Goal: Task Accomplishment & Management: Manage account settings

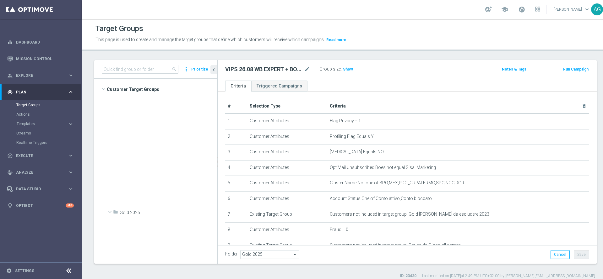
scroll to position [6347, 0]
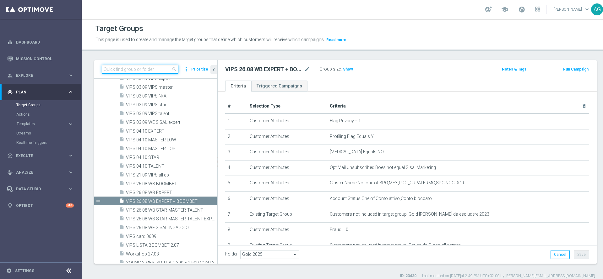
click at [152, 72] on input at bounding box center [140, 69] width 77 height 9
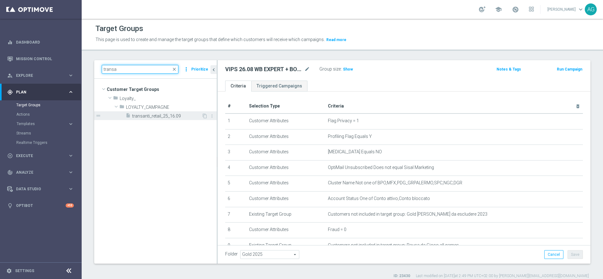
type input "transa"
click at [153, 118] on span "transanti_retail_25_16.09" at bounding box center [166, 116] width 69 height 5
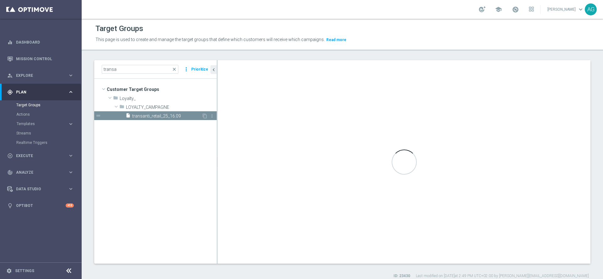
type textarea "(1 and 2 and 3 and 4 and 5 and 6 and 7 and 8 and 9 and 10 and 11 AND 12)"
type input "LOYALTY_CAMPAGNE"
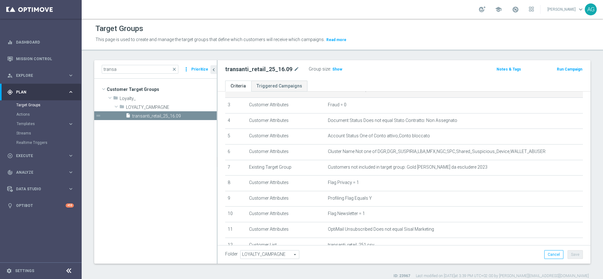
scroll to position [94, 0]
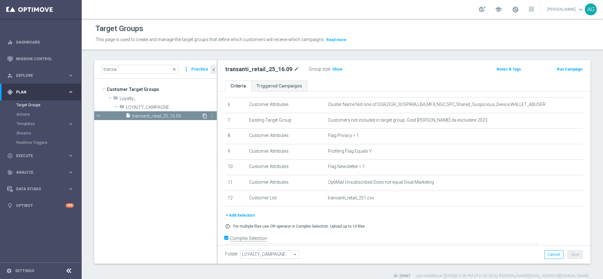
click at [204, 117] on icon "content_copy" at bounding box center [204, 116] width 5 height 5
click at [211, 115] on icon "more_vert" at bounding box center [211, 116] width 5 height 5
click at [308, 67] on icon "mode_edit" at bounding box center [307, 70] width 6 height 8
click at [266, 70] on input "Copy of transanti_retail_25_16.09" at bounding box center [267, 70] width 85 height 9
drag, startPoint x: 242, startPoint y: 70, endPoint x: 224, endPoint y: 70, distance: 17.9
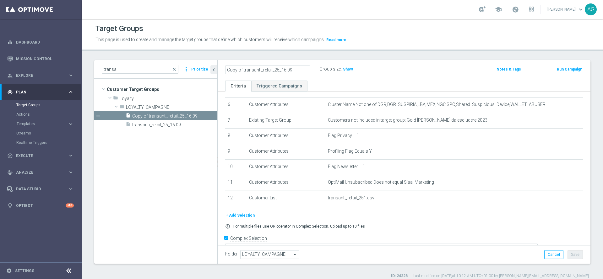
click at [224, 70] on div "Copy of transanti_retail_25_16.09" at bounding box center [267, 70] width 94 height 9
type input "transanti_retail_expert_25_16.09"
click at [323, 79] on div "transanti_retail_expert_25_16.09 Group size : Show Notes & Tags Run Campaign" at bounding box center [404, 70] width 373 height 20
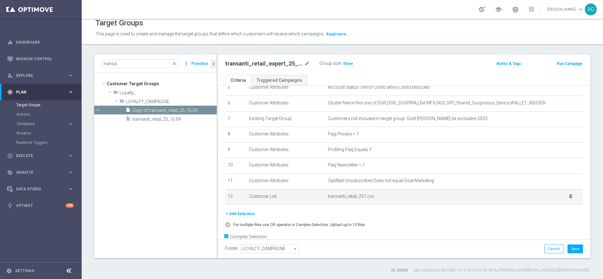
scroll to position [105, 0]
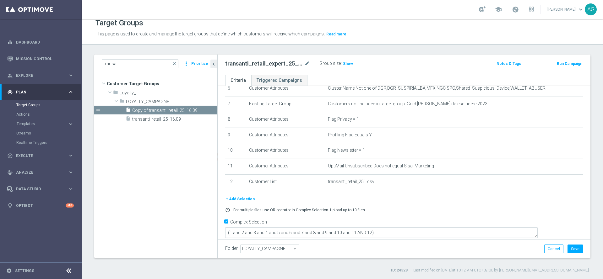
click at [241, 203] on button "+ Add Selection" at bounding box center [240, 199] width 30 height 7
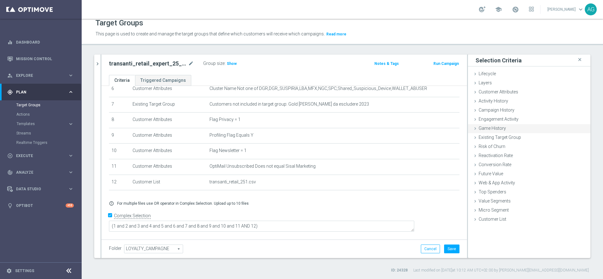
scroll to position [98, 0]
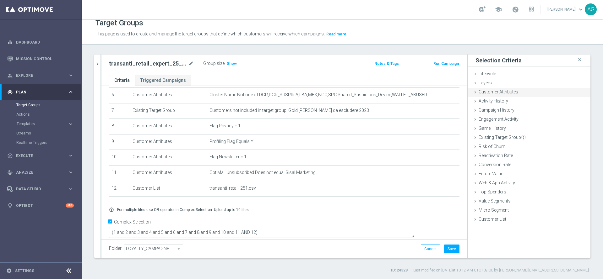
click at [487, 93] on span "Customer Attributes" at bounding box center [498, 91] width 40 height 5
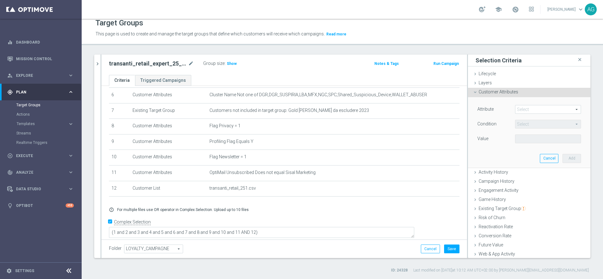
click at [515, 108] on span at bounding box center [547, 109] width 65 height 8
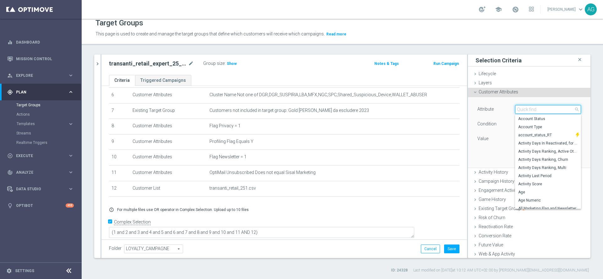
click at [515, 108] on input "search" at bounding box center [548, 109] width 66 height 9
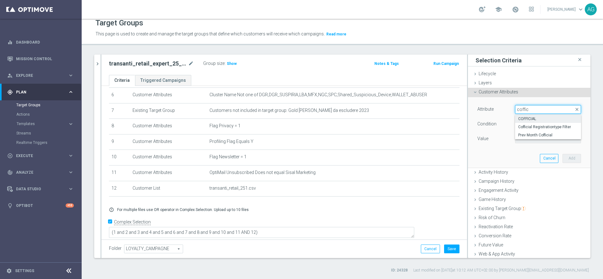
type input "coffic"
click at [525, 121] on span "COFFICIAL" at bounding box center [548, 118] width 60 height 5
type input "COFFICIAL"
type input "Equals"
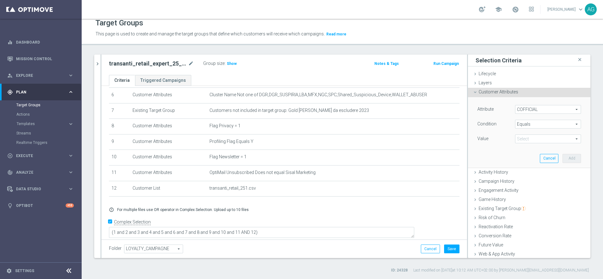
click at [523, 123] on span "Equals" at bounding box center [547, 124] width 65 height 8
click at [493, 138] on div "Value" at bounding box center [491, 140] width 38 height 10
click at [518, 140] on span at bounding box center [547, 139] width 65 height 8
click at [496, 141] on div "Value" at bounding box center [491, 140] width 38 height 10
click at [515, 139] on span at bounding box center [547, 139] width 65 height 8
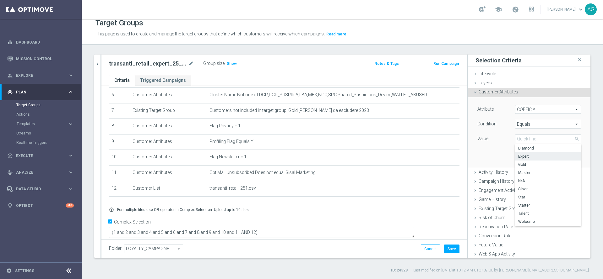
click at [531, 157] on span "Expert" at bounding box center [548, 156] width 60 height 5
type input "Expert"
click at [562, 159] on button "Add" at bounding box center [571, 158] width 19 height 9
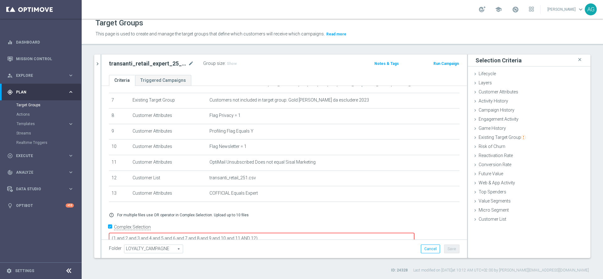
scroll to position [115, 0]
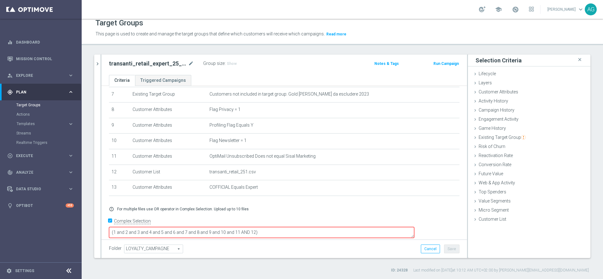
click at [311, 227] on textarea "(1 and 2 and 3 and 4 and 5 and 6 and 7 and 8 and 9 and 10 and 11 AND 12)" at bounding box center [261, 232] width 305 height 11
click at [300, 227] on textarea "(1 and 2 and 3 and 4 and 5 and 6 and 7 and 8 and 9 and 10 and 11 AND 12)" at bounding box center [261, 232] width 305 height 11
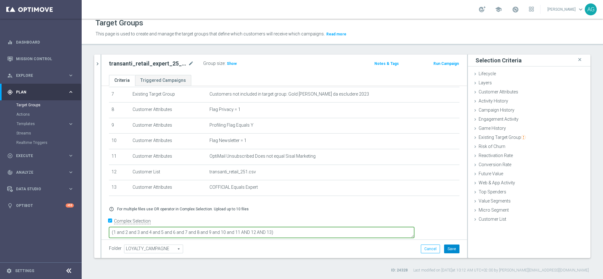
type textarea "(1 and 2 and 3 and 4 and 5 and 6 and 7 and 8 and 9 and 10 and 11 AND 12 AND 13)"
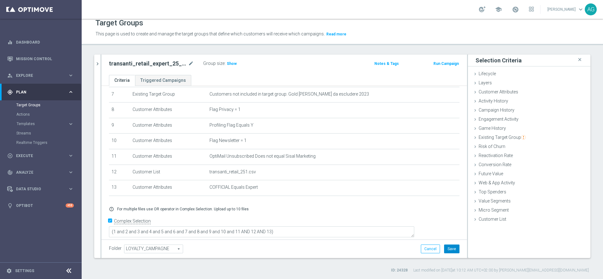
click at [445, 249] on button "Save" at bounding box center [451, 249] width 15 height 9
click at [97, 67] on button "chevron_right" at bounding box center [97, 64] width 6 height 19
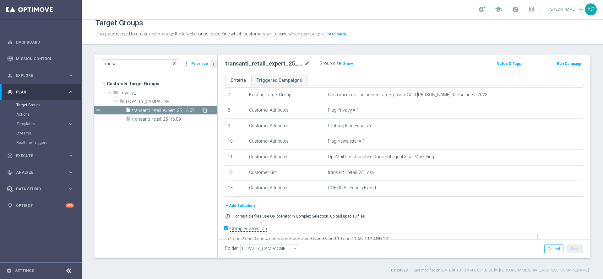
click at [203, 110] on icon "content_copy" at bounding box center [204, 110] width 5 height 5
click at [307, 64] on icon "mode_edit" at bounding box center [307, 64] width 6 height 8
click at [243, 63] on input "Copy of transanti_retail_expert_25_16.09" at bounding box center [267, 64] width 85 height 9
type input "transanti_retail_talent_25_16.09"
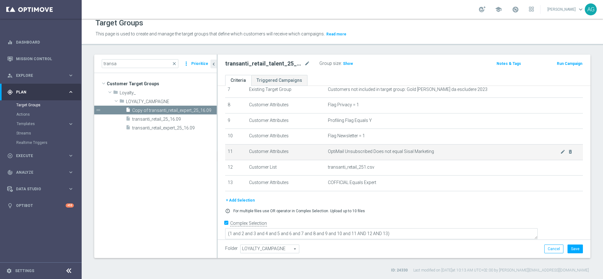
scroll to position [121, 0]
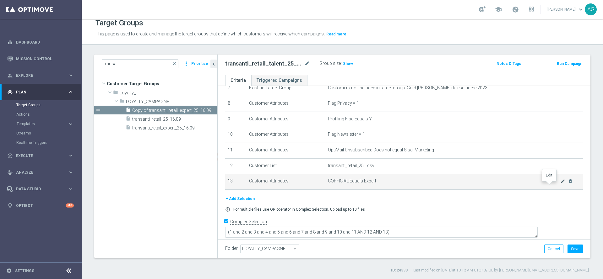
click at [560, 183] on icon "mode_edit" at bounding box center [562, 181] width 5 height 5
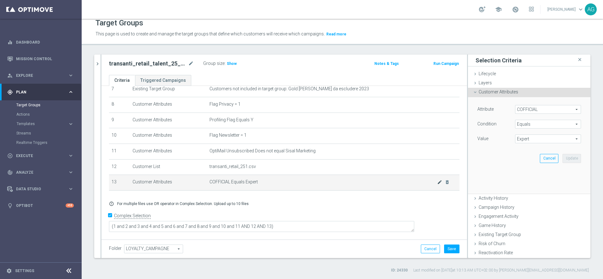
scroll to position [114, 0]
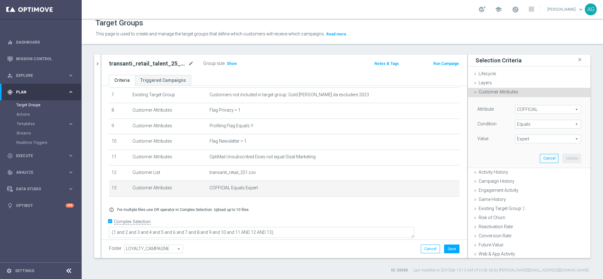
click at [520, 125] on span "Equals" at bounding box center [547, 124] width 65 height 8
click at [494, 142] on div "Value" at bounding box center [491, 140] width 38 height 10
click at [521, 142] on span "Expert" at bounding box center [547, 139] width 65 height 8
click at [520, 212] on span "Talent" at bounding box center [548, 213] width 60 height 5
type input "Talent"
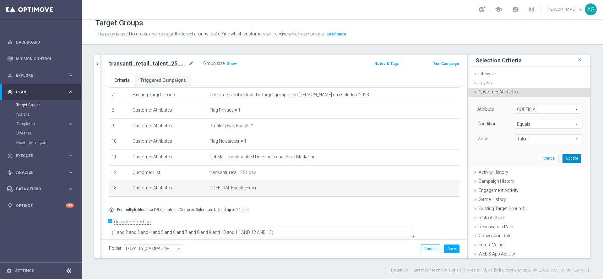
click at [562, 156] on button "Update" at bounding box center [571, 158] width 19 height 9
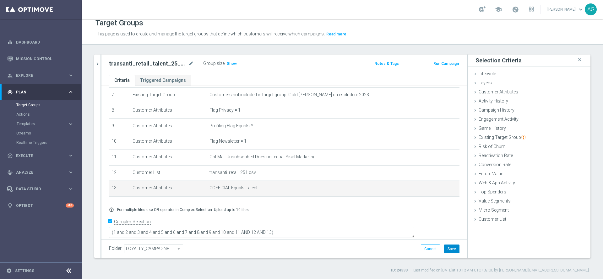
click at [449, 248] on button "Save" at bounding box center [451, 249] width 15 height 9
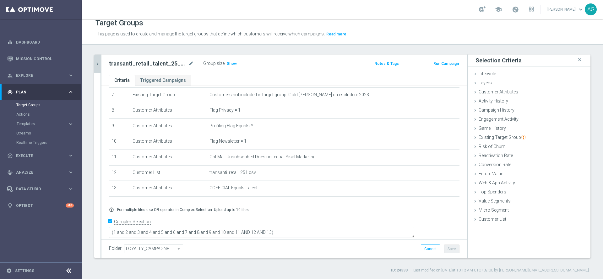
click at [97, 62] on icon "chevron_right" at bounding box center [97, 64] width 6 height 6
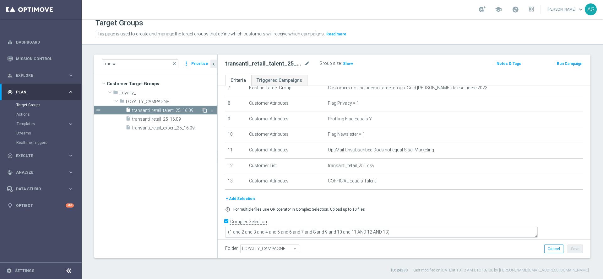
click at [203, 109] on icon "content_copy" at bounding box center [204, 110] width 5 height 5
click at [307, 61] on icon "mode_edit" at bounding box center [307, 64] width 6 height 8
click at [287, 63] on input "Copy of transanti_retail_talent_25_16.09" at bounding box center [267, 64] width 85 height 9
drag, startPoint x: 284, startPoint y: 63, endPoint x: 274, endPoint y: 63, distance: 10.0
click at [274, 63] on input "Copy of transanti_retail_talent_25_16.09" at bounding box center [267, 64] width 85 height 9
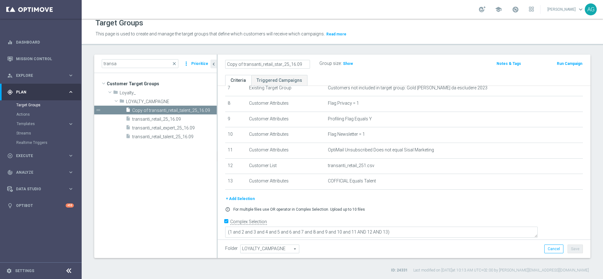
drag, startPoint x: 243, startPoint y: 63, endPoint x: 223, endPoint y: 63, distance: 19.5
click at [223, 63] on div "Copy of transanti_retail_star_25_16.09" at bounding box center [267, 64] width 94 height 9
type input "transanti_retail_star_25_16.09"
click at [490, 195] on div "# Selection Type Criteria delete_forever 1 Existing Target Group Customers not …" at bounding box center [403, 84] width 367 height 223
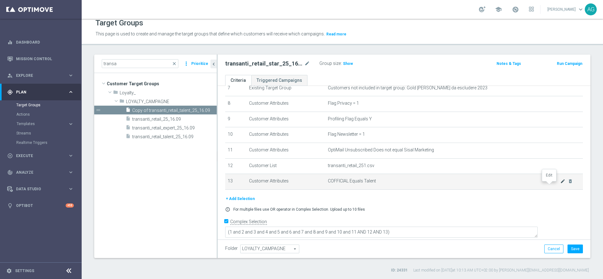
click at [560, 184] on icon "mode_edit" at bounding box center [562, 181] width 5 height 5
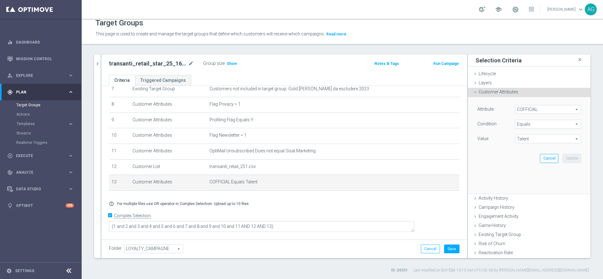
scroll to position [114, 0]
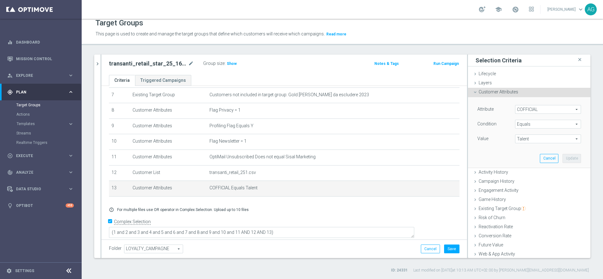
click at [522, 111] on span "COFFICIAL" at bounding box center [547, 109] width 65 height 8
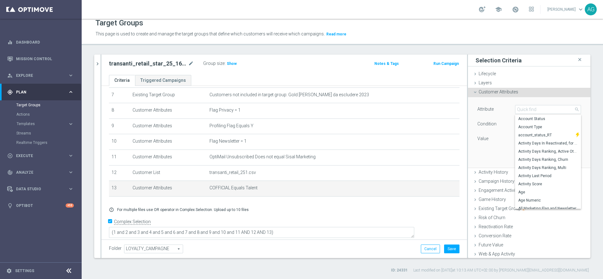
click at [489, 110] on div "Attribute" at bounding box center [491, 110] width 38 height 10
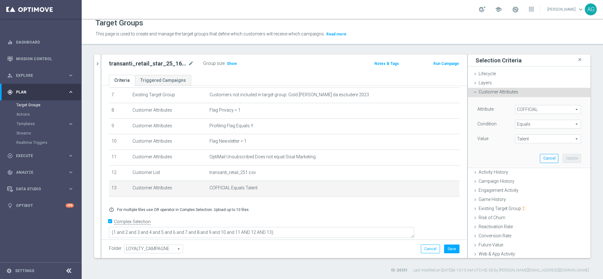
click at [525, 110] on span "COFFICIAL" at bounding box center [547, 109] width 65 height 8
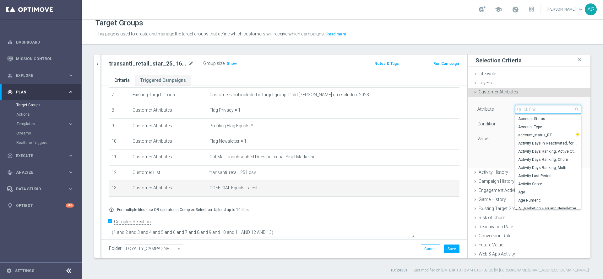
click at [524, 110] on input "search" at bounding box center [548, 109] width 66 height 9
click at [487, 120] on div "Condition" at bounding box center [491, 125] width 38 height 10
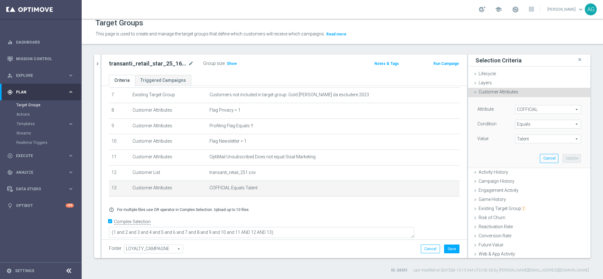
click at [526, 140] on span "Talent" at bounding box center [547, 139] width 65 height 8
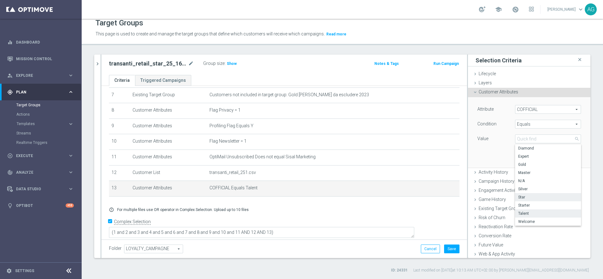
click at [518, 197] on span "Star" at bounding box center [548, 197] width 60 height 5
type input "Star"
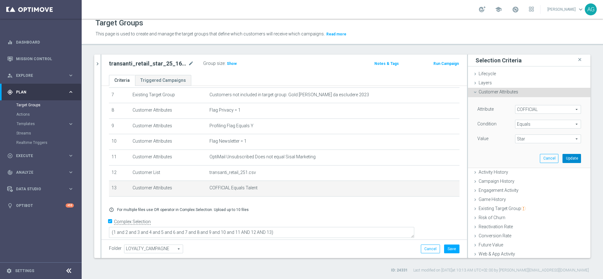
click at [562, 159] on button "Update" at bounding box center [571, 158] width 19 height 9
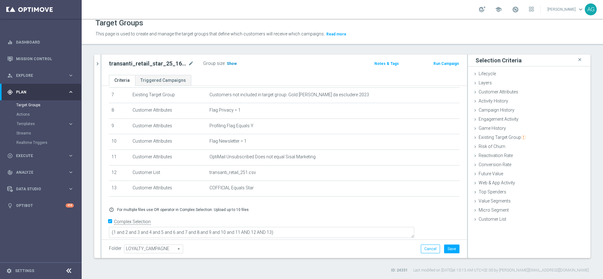
click at [229, 65] on span "Show" at bounding box center [232, 64] width 10 height 4
click at [99, 68] on button "chevron_right" at bounding box center [97, 64] width 6 height 19
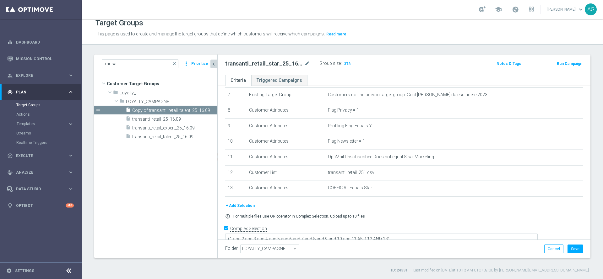
scroll to position [121, 0]
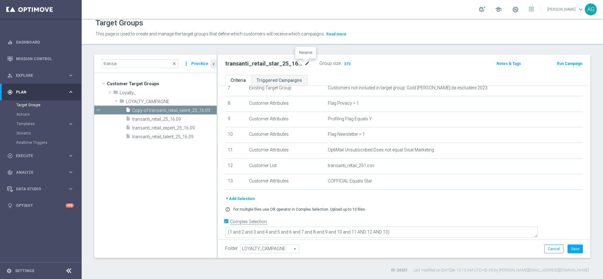
click at [308, 62] on icon "mode_edit" at bounding box center [307, 64] width 6 height 8
click at [409, 66] on div "transanti_retail_star_25_16.09 Group size : 373" at bounding box center [342, 64] width 245 height 10
click at [572, 249] on button "Save" at bounding box center [574, 249] width 15 height 9
click at [203, 110] on icon "content_copy" at bounding box center [204, 110] width 5 height 5
click at [308, 62] on icon "mode_edit" at bounding box center [307, 64] width 6 height 8
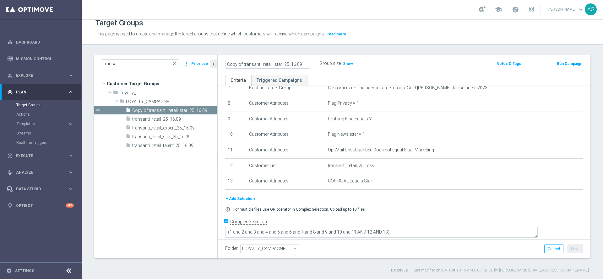
click at [281, 63] on input "Copy of transanti_retail_star_25_16.09" at bounding box center [267, 64] width 85 height 9
type input "Copy of transanti_retail_TOPmaster_25_16.09"
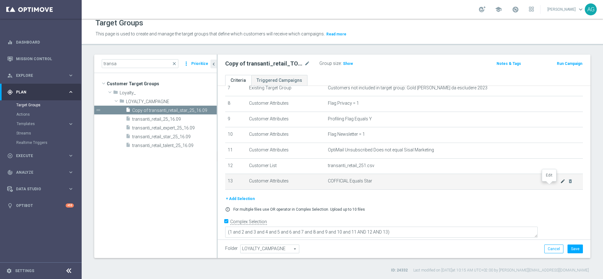
click at [560, 184] on icon "mode_edit" at bounding box center [562, 181] width 5 height 5
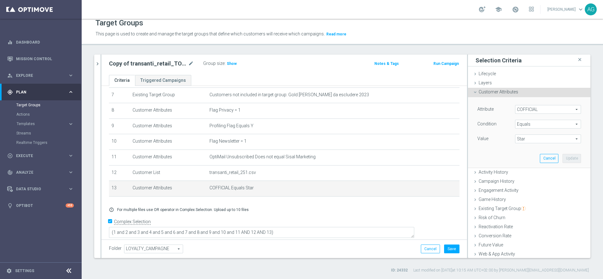
click at [521, 139] on span "Star" at bounding box center [547, 139] width 65 height 8
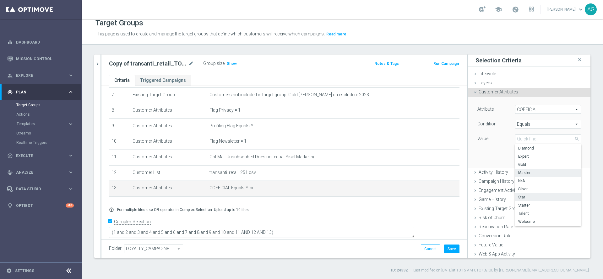
click at [518, 174] on span "Master" at bounding box center [548, 172] width 60 height 5
type input "Master"
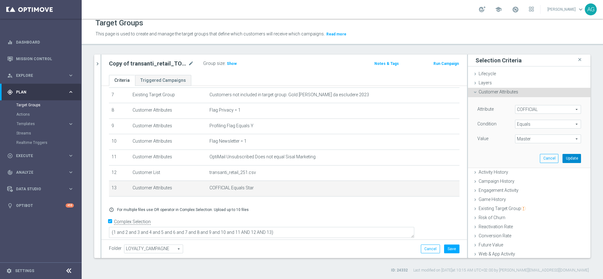
click at [562, 158] on button "Update" at bounding box center [571, 158] width 19 height 9
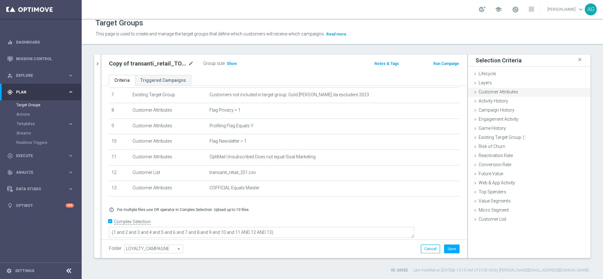
click at [497, 94] on span "Customer Attributes" at bounding box center [498, 91] width 40 height 5
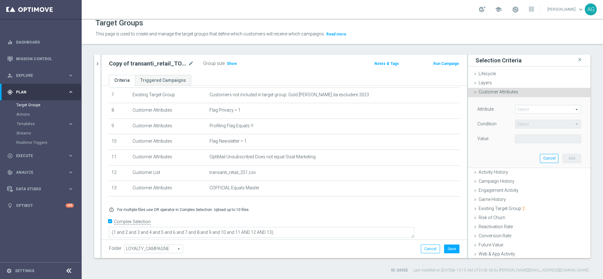
click at [515, 106] on span at bounding box center [547, 109] width 65 height 8
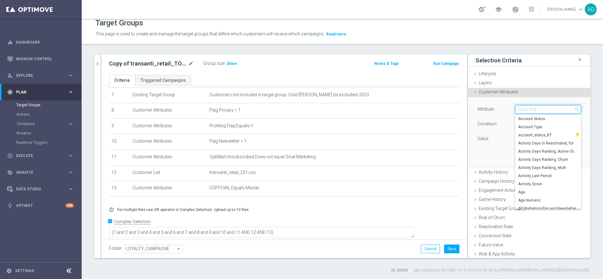
click at [516, 109] on input "search" at bounding box center [548, 109] width 66 height 9
click at [591, 176] on div "transa close more_vert Prioritize Customer Target Groups library_add create_new…" at bounding box center [342, 164] width 521 height 219
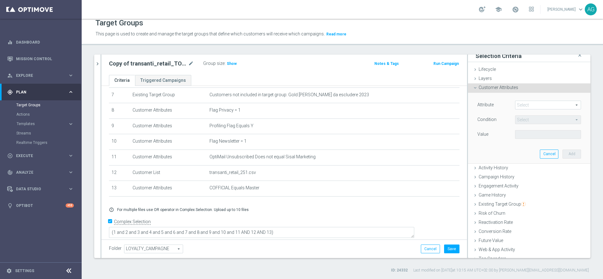
scroll to position [5, 0]
click at [478, 88] on span "Customer Attributes" at bounding box center [498, 87] width 40 height 5
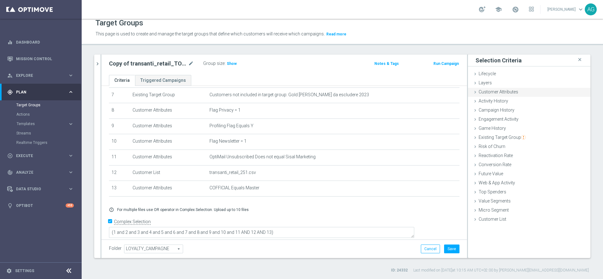
click at [492, 96] on div "Customer Attributes done selection updated" at bounding box center [529, 92] width 122 height 9
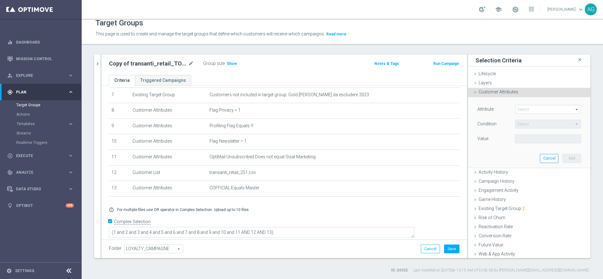
click at [483, 90] on span "Customer Attributes" at bounding box center [498, 91] width 40 height 5
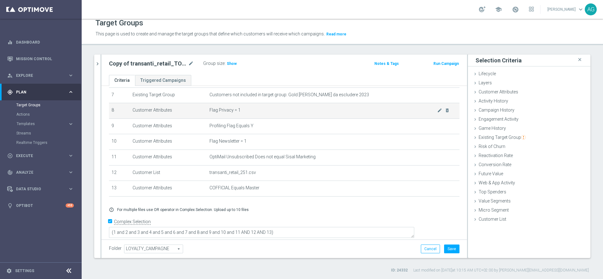
scroll to position [67, 0]
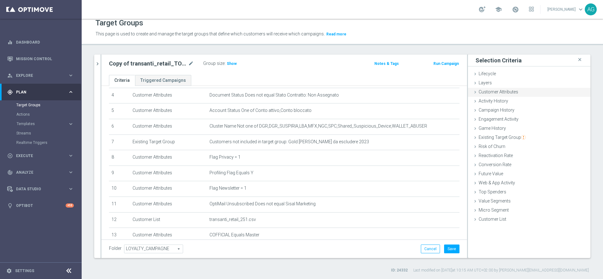
click at [483, 93] on span "Customer Attributes" at bounding box center [498, 91] width 40 height 5
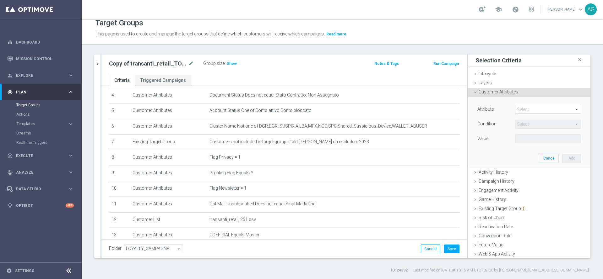
click at [490, 93] on span "Customer Attributes" at bounding box center [498, 91] width 40 height 5
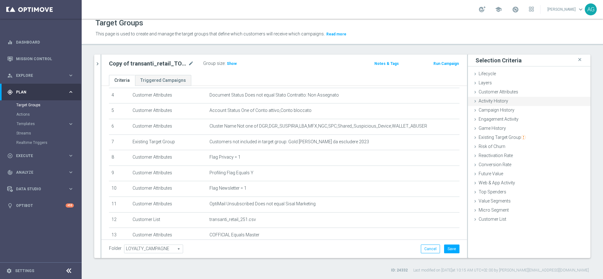
click at [491, 101] on span "Activity History" at bounding box center [493, 101] width 30 height 5
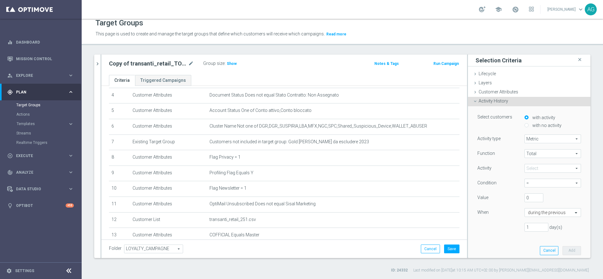
click at [491, 101] on span "Activity History" at bounding box center [493, 101] width 30 height 5
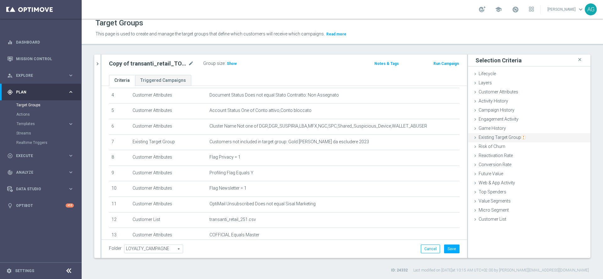
click at [500, 136] on span "Existing Target Group" at bounding box center [501, 137] width 47 height 5
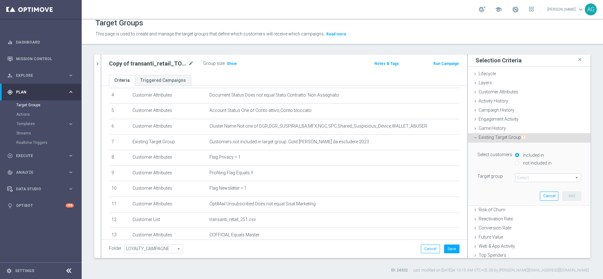
click at [518, 177] on span at bounding box center [547, 178] width 65 height 8
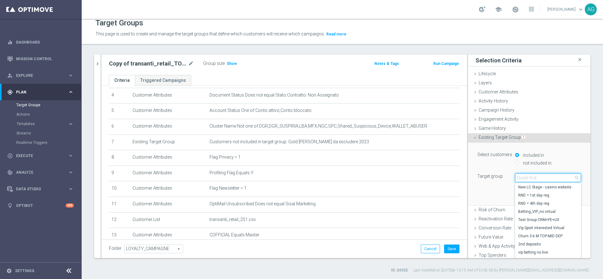
click at [518, 178] on input "search" at bounding box center [548, 178] width 66 height 9
type input "s"
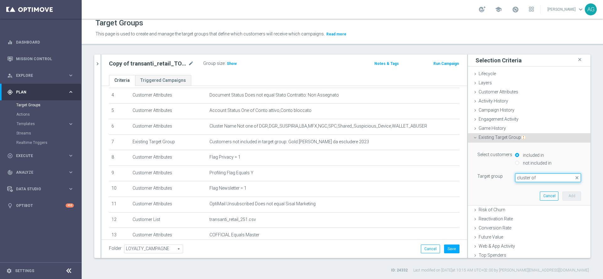
type input "cluster off"
drag, startPoint x: 534, startPoint y: 179, endPoint x: 501, endPoint y: 183, distance: 33.2
click at [501, 183] on div "Select customers included in not included in Target group Select arrow_drop_dow…" at bounding box center [528, 174] width 113 height 62
click at [515, 180] on span at bounding box center [547, 178] width 65 height 8
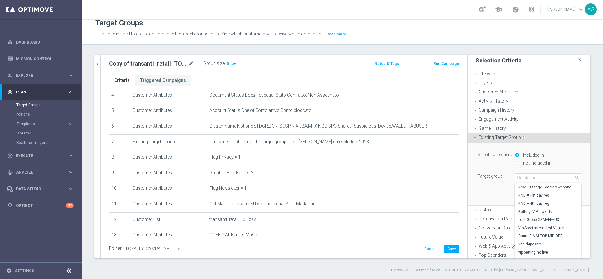
click at [498, 185] on div "Select customers included in not included in Target group Select arrow_drop_dow…" at bounding box center [528, 174] width 113 height 62
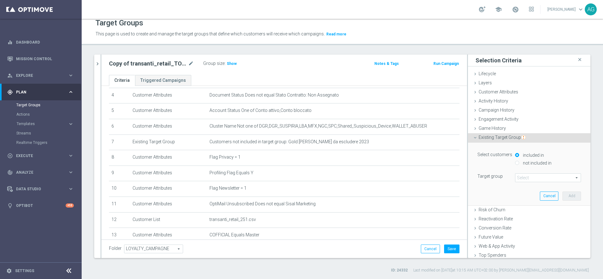
click at [515, 163] on input "not included in" at bounding box center [517, 163] width 4 height 4
radio input "true"
click at [515, 176] on span at bounding box center [547, 178] width 65 height 8
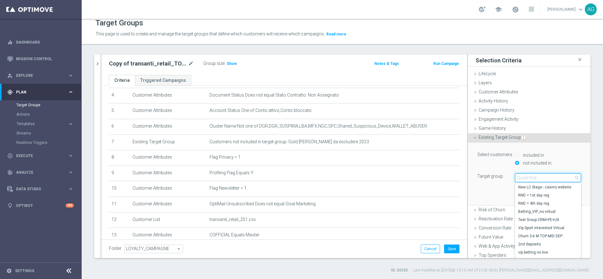
click at [518, 180] on input "search" at bounding box center [548, 178] width 66 height 9
type input "m"
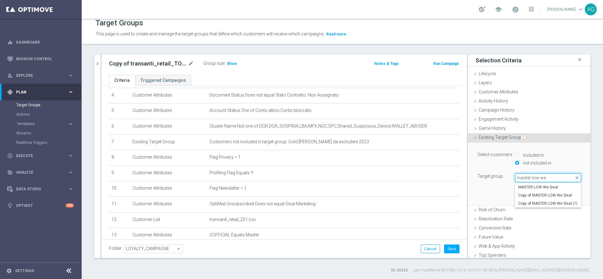
scroll to position [0, 0]
type input "master low we"
click at [534, 188] on span "MASTER LOW We Sisal" at bounding box center [548, 187] width 60 height 5
type input "MASTER LOW We Sisal"
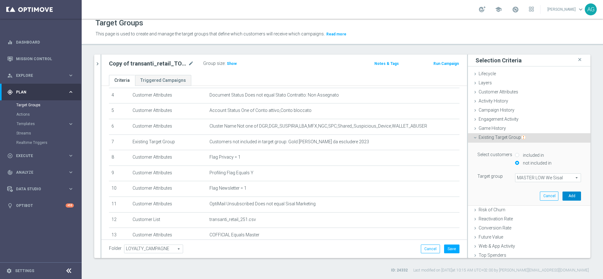
click at [562, 195] on button "Add" at bounding box center [571, 196] width 19 height 9
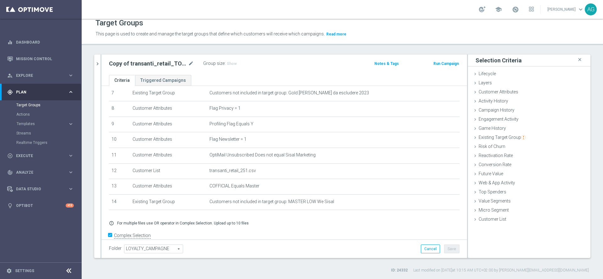
scroll to position [131, 0]
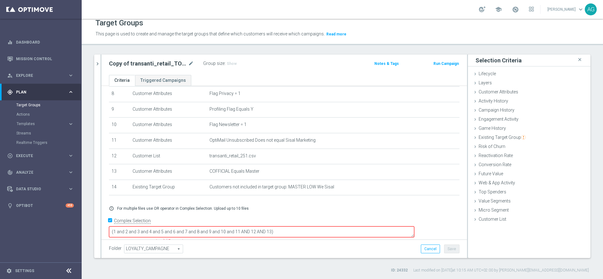
click at [315, 229] on textarea "(1 and 2 and 3 and 4 and 5 and 6 and 7 and 8 and 9 and 10 and 11 AND 12 AND 13)" at bounding box center [261, 232] width 305 height 11
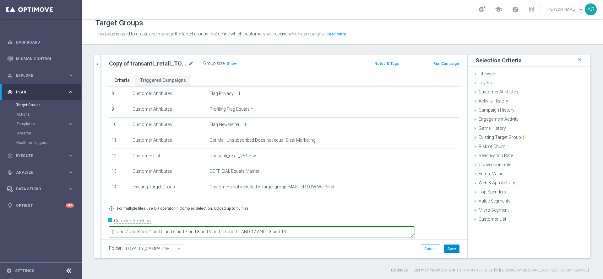
type textarea "(1 and 2 and 3 and 4 and 5 and 6 and 7 and 8 and 9 and 10 and 11 AND 12 AND 13 …"
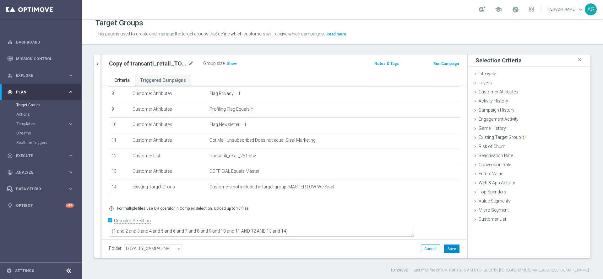
click at [444, 249] on button "Save" at bounding box center [451, 249] width 15 height 9
click at [228, 64] on span "Show" at bounding box center [232, 64] width 10 height 4
click at [98, 65] on icon "chevron_right" at bounding box center [97, 64] width 6 height 6
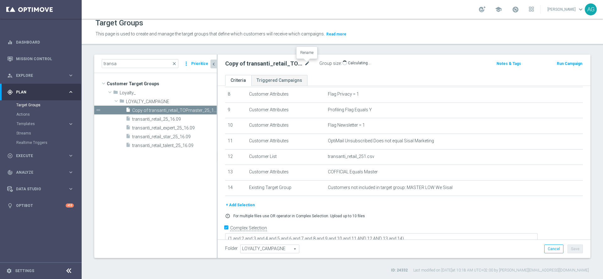
click at [307, 63] on icon "mode_edit" at bounding box center [307, 64] width 6 height 8
click at [236, 64] on input "Copy of transanti_retail_TOPmaster_25_16.09" at bounding box center [267, 64] width 85 height 9
type input "transanti_retail_TOPmaster_25_16.09"
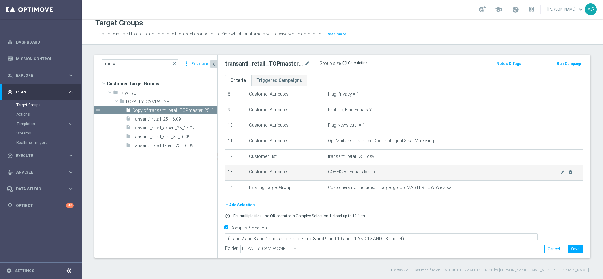
scroll to position [137, 0]
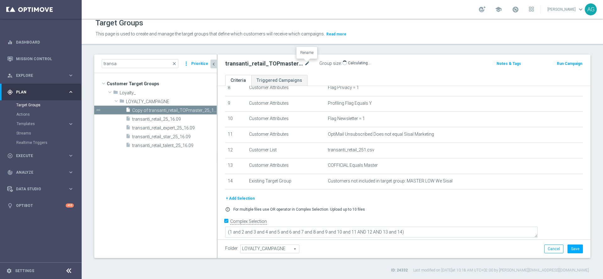
click at [304, 65] on icon "mode_edit" at bounding box center [307, 64] width 6 height 8
click at [297, 65] on input "transanti_retail_TOPmaster_25_16.09" at bounding box center [267, 64] width 85 height 9
drag, startPoint x: 300, startPoint y: 65, endPoint x: 223, endPoint y: 60, distance: 77.4
click at [223, 60] on div "transanti_retail_TOPmaster_25_16.09" at bounding box center [267, 64] width 94 height 9
click at [306, 62] on icon "mode_edit" at bounding box center [307, 64] width 6 height 8
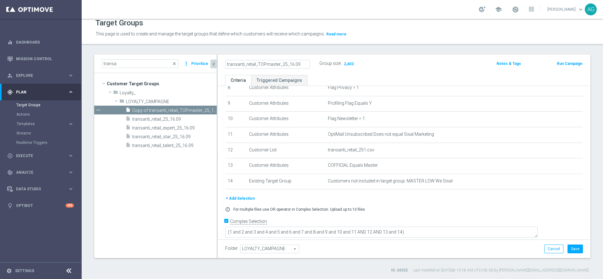
click at [347, 71] on div "transanti_retail_TOPmaster_25_16.09 Group size : 2,403 Notes & Tags Run Campaign" at bounding box center [404, 65] width 373 height 20
click at [567, 247] on button "Save" at bounding box center [574, 249] width 15 height 9
click at [163, 186] on tree-viewport "Customer Target Groups library_add create_new_folder folder" at bounding box center [155, 165] width 122 height 185
click at [204, 108] on icon "content_copy" at bounding box center [205, 110] width 5 height 5
click at [308, 66] on icon "mode_edit" at bounding box center [307, 64] width 6 height 8
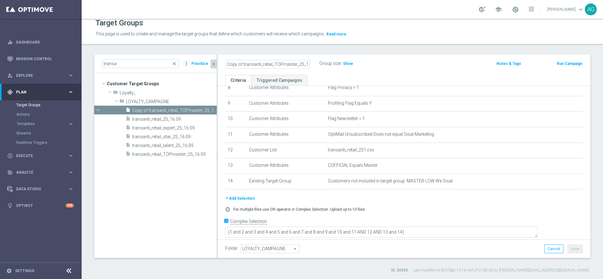
scroll to position [0, 7]
click at [273, 64] on input "Copy of transanti_retail_TOPmaster_25_16.09" at bounding box center [267, 64] width 85 height 9
type input "Copy of transanti_retail_LOWmaster_25_16.09"
drag, startPoint x: 314, startPoint y: 77, endPoint x: 298, endPoint y: 77, distance: 16.0
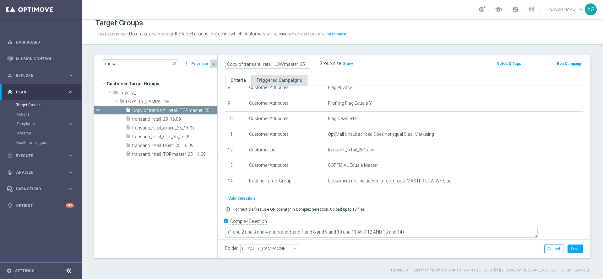
click at [314, 77] on ul "Criteria Triggered Campaigns" at bounding box center [404, 80] width 373 height 11
click at [307, 64] on icon "mode_edit" at bounding box center [307, 64] width 6 height 8
click at [235, 66] on input "Copy of transanti_retail_LOWmaster_25_16.09" at bounding box center [267, 64] width 85 height 9
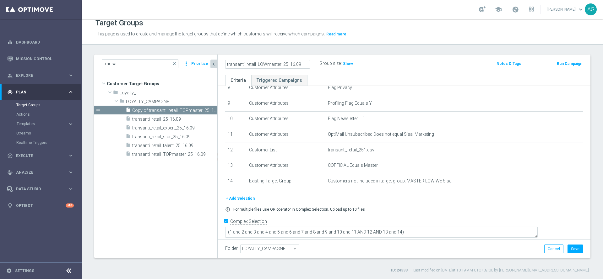
type input "transanti_retail_LOWmaster_25_16.09"
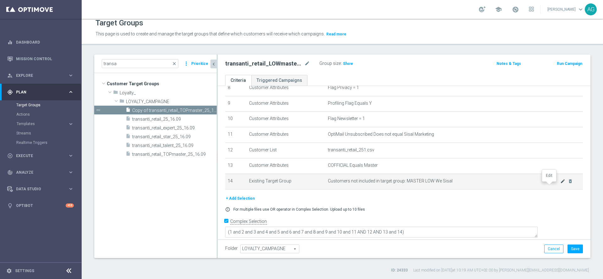
click at [560, 184] on icon "mode_edit" at bounding box center [562, 181] width 5 height 5
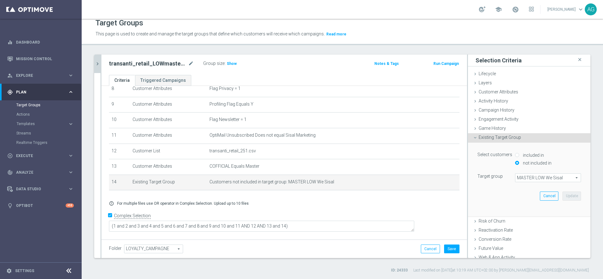
scroll to position [130, 0]
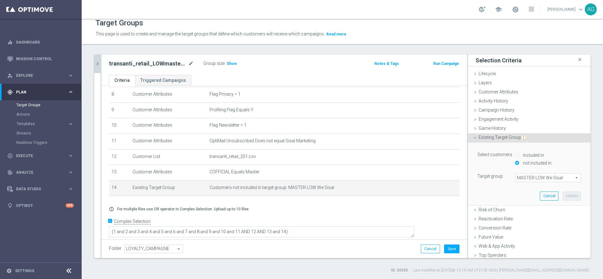
click at [515, 155] on input "included in" at bounding box center [517, 155] width 4 height 4
radio input "true"
click at [562, 196] on button "Update" at bounding box center [571, 196] width 19 height 9
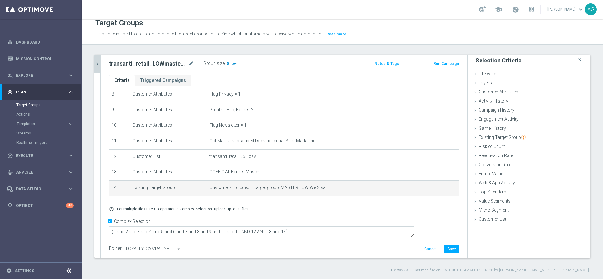
click at [226, 65] on h3 "Show" at bounding box center [231, 63] width 11 height 7
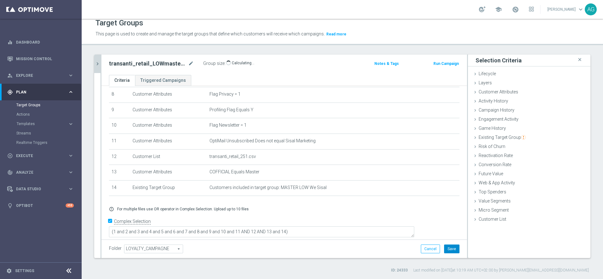
click at [444, 249] on button "Save" at bounding box center [451, 249] width 15 height 9
click at [99, 69] on button "chevron_right" at bounding box center [97, 64] width 6 height 19
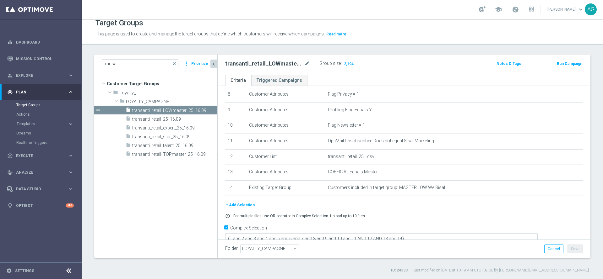
scroll to position [137, 0]
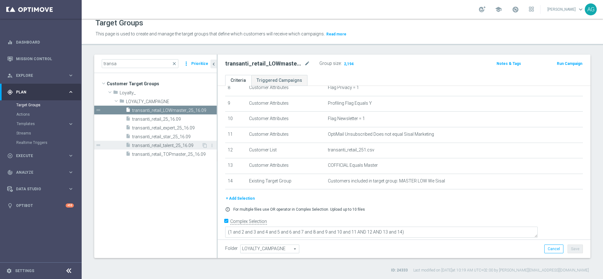
click at [163, 150] on div "insert_drive_file transanti_retail_TOPmaster_25_16.09" at bounding box center [171, 154] width 91 height 9
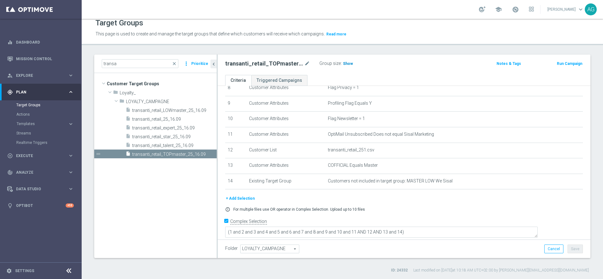
click at [350, 67] on h3 "Show" at bounding box center [347, 63] width 11 height 7
click at [170, 109] on span "transanti_retail_LOWmaster_25_16.09" at bounding box center [167, 110] width 70 height 5
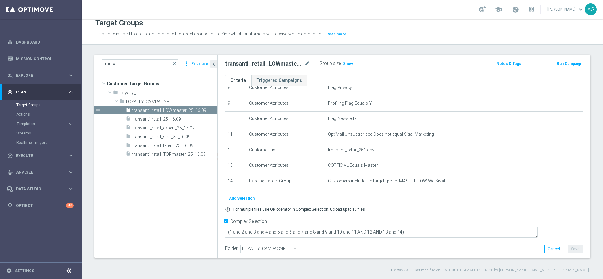
click at [353, 61] on div "Group size : Show" at bounding box center [350, 63] width 63 height 8
click at [351, 62] on span "Show" at bounding box center [348, 64] width 10 height 4
click at [309, 64] on icon "mode_edit" at bounding box center [307, 64] width 6 height 8
click at [163, 188] on tree-viewport "Customer Target Groups library_add create_new_folder folder" at bounding box center [155, 165] width 122 height 185
click at [163, 156] on span "transanti_retail_TOPmaster_25_16.09" at bounding box center [167, 154] width 70 height 5
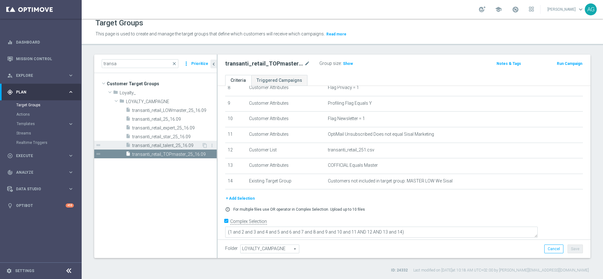
click at [164, 147] on span "transanti_retail_talent_25_16.09" at bounding box center [166, 145] width 69 height 5
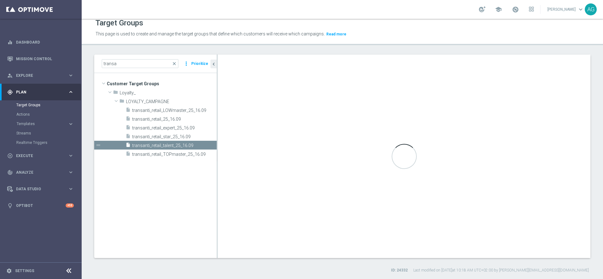
scroll to position [121, 0]
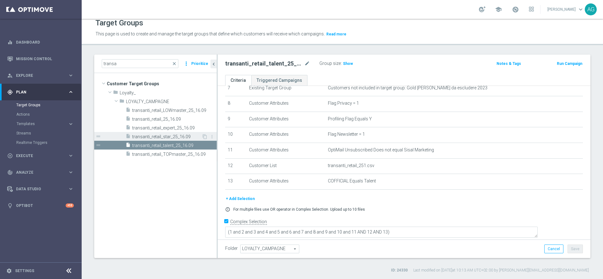
click at [164, 134] on span "transanti_retail_star_25_16.09" at bounding box center [166, 136] width 69 height 5
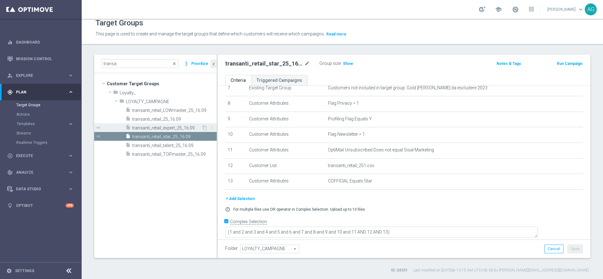
click at [170, 129] on span "transanti_retail_expert_25_16.09" at bounding box center [166, 128] width 69 height 5
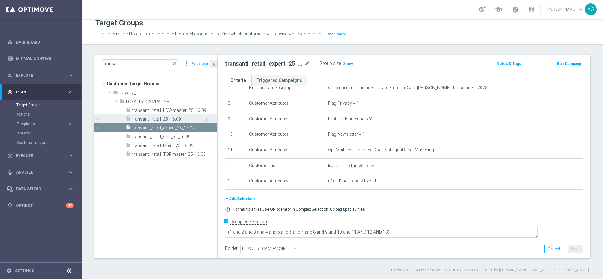
click at [173, 120] on span "transanti_retail_25_16.09" at bounding box center [166, 119] width 69 height 5
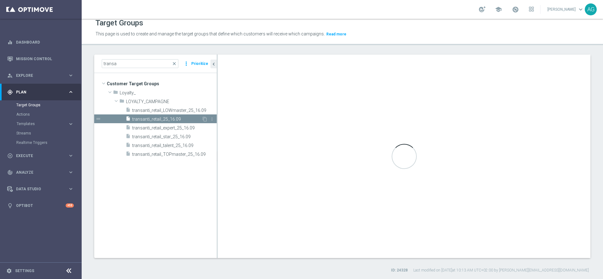
type textarea "(1 and 2 and 3 and 4 and 5 and 6 and 7 and 8 and 9 and 10 and 11 AND 12)"
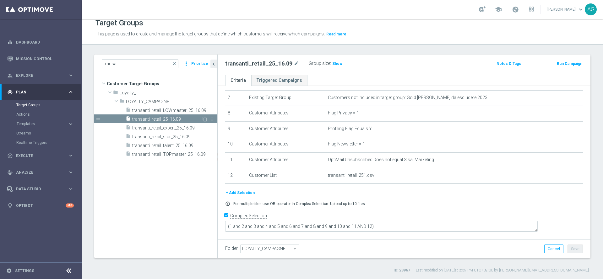
scroll to position [105, 0]
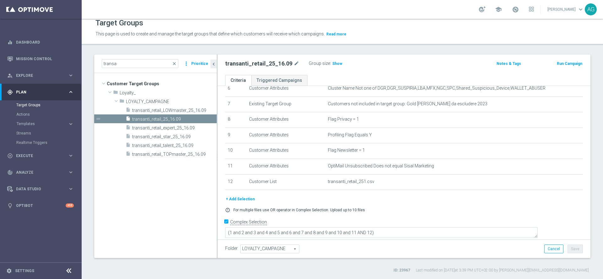
click at [243, 202] on button "+ Add Selection" at bounding box center [240, 199] width 30 height 7
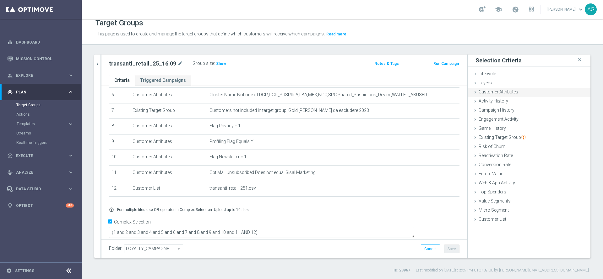
click at [486, 92] on span "Customer Attributes" at bounding box center [498, 91] width 40 height 5
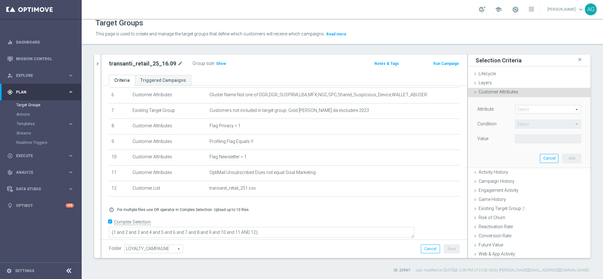
click at [515, 112] on span at bounding box center [547, 109] width 65 height 8
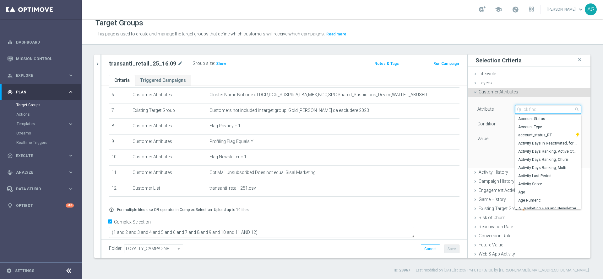
click at [515, 111] on input "search" at bounding box center [548, 109] width 66 height 9
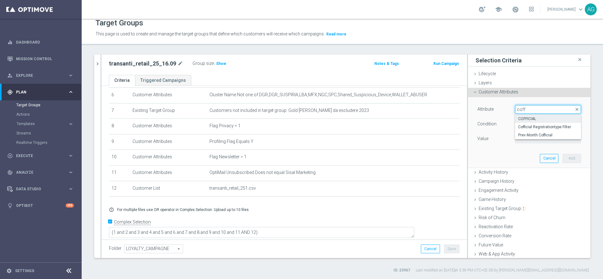
type input "coff"
click at [518, 119] on span "COFFICIAL" at bounding box center [548, 118] width 60 height 5
type input "COFFICIAL"
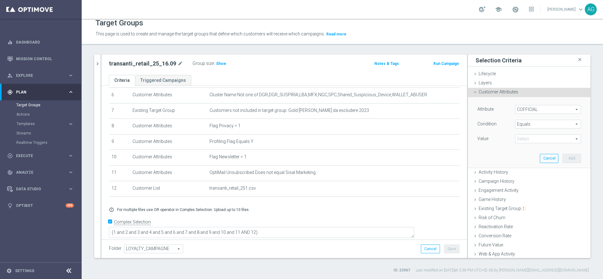
click at [515, 135] on span at bounding box center [547, 139] width 65 height 8
click at [515, 124] on span "Equals" at bounding box center [547, 124] width 65 height 8
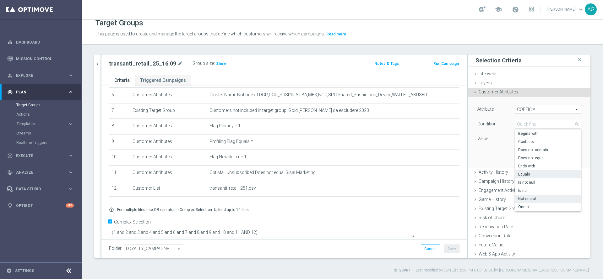
click at [521, 197] on span "Not one of" at bounding box center [548, 199] width 60 height 5
type input "Not one of"
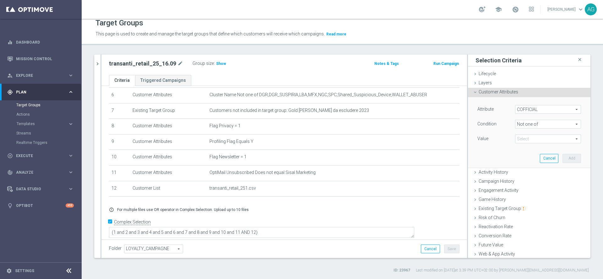
click at [531, 140] on span at bounding box center [547, 139] width 65 height 8
click at [520, 189] on input "N/A" at bounding box center [522, 189] width 4 height 4
checkbox input "true"
type input "N/A"
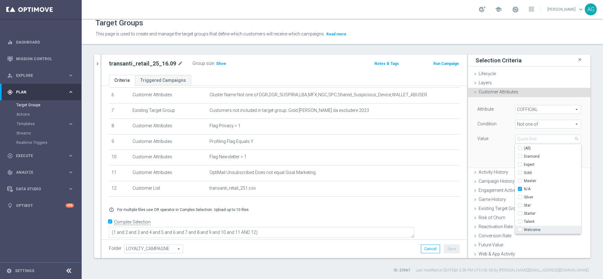
click at [520, 229] on input "Welcome" at bounding box center [522, 230] width 4 height 4
checkbox input "true"
type input "Selected 2 of 10"
click at [524, 213] on label "Starter" at bounding box center [552, 214] width 57 height 8
click at [520, 213] on input "Starter" at bounding box center [522, 214] width 4 height 4
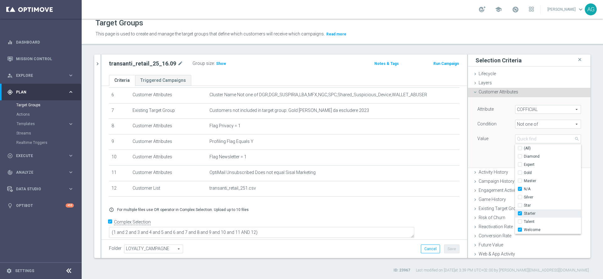
checkbox input "true"
type input "Selected 3 of 10"
click at [490, 153] on div "Attribute COFFICIAL COFFICIAL arrow_drop_down search Condition Not one of Not o…" at bounding box center [528, 132] width 113 height 70
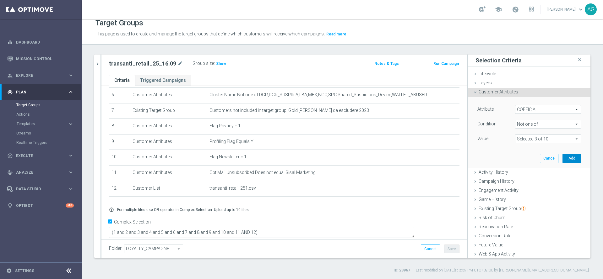
click at [562, 159] on button "Add" at bounding box center [571, 158] width 19 height 9
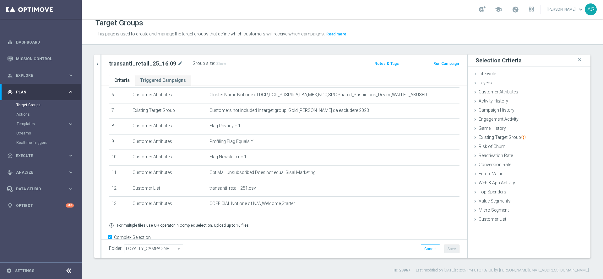
scroll to position [115, 0]
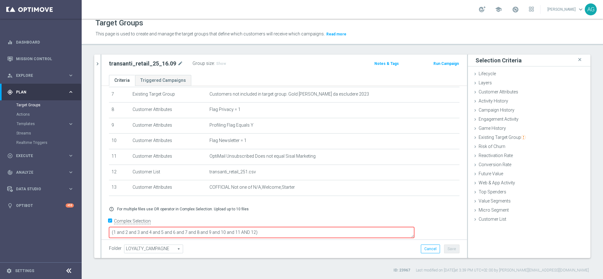
click at [319, 227] on textarea "(1 and 2 and 3 and 4 and 5 and 6 and 7 and 8 and 9 and 10 and 11 AND 12)" at bounding box center [261, 232] width 305 height 11
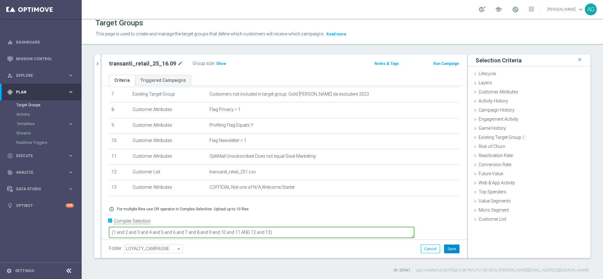
type textarea "(1 and 2 and 3 and 4 and 5 and 6 and 7 and 8 and 9 and 10 and 11 AND 12 and 13)"
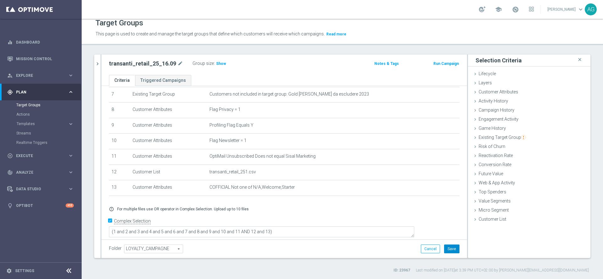
click at [444, 249] on button "Save" at bounding box center [451, 249] width 15 height 9
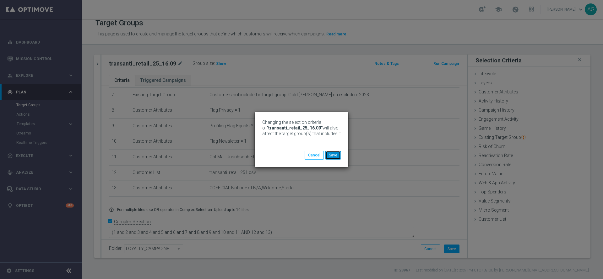
click at [333, 155] on button "Save" at bounding box center [332, 155] width 15 height 9
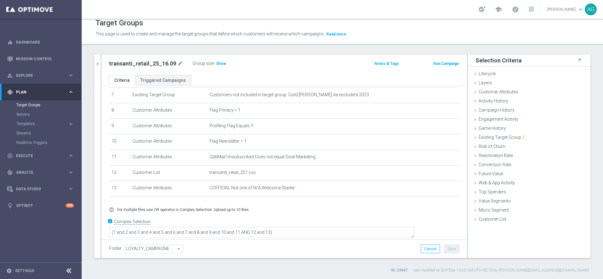
click at [94, 63] on div "transa close more_vert Prioritize Customer Target Groups library_add create_new…" at bounding box center [342, 164] width 521 height 219
click at [96, 63] on icon "chevron_right" at bounding box center [97, 64] width 6 height 6
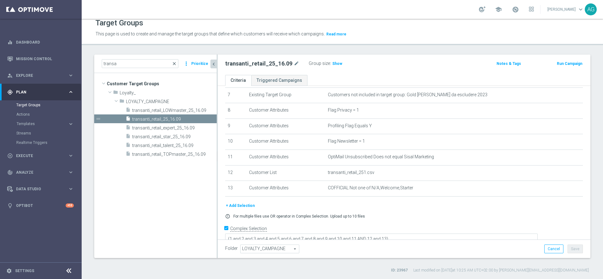
click at [174, 64] on span "close" at bounding box center [174, 63] width 5 height 5
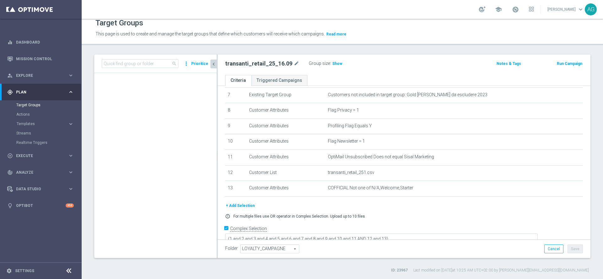
scroll to position [18149, 0]
click at [145, 63] on input at bounding box center [140, 63] width 77 height 9
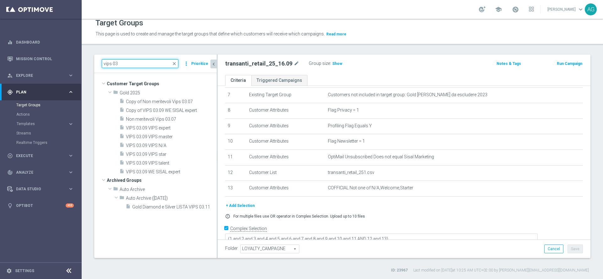
scroll to position [0, 0]
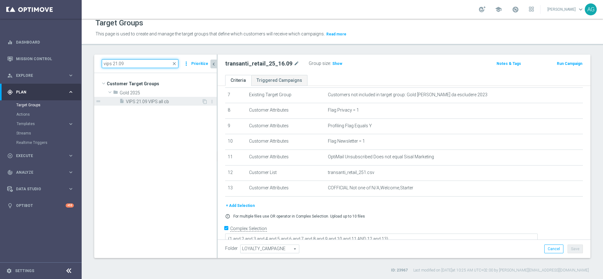
type input "vips 21.09"
click at [142, 99] on div "insert_drive_file VIPS 21.09 VIPS all cb" at bounding box center [160, 101] width 82 height 9
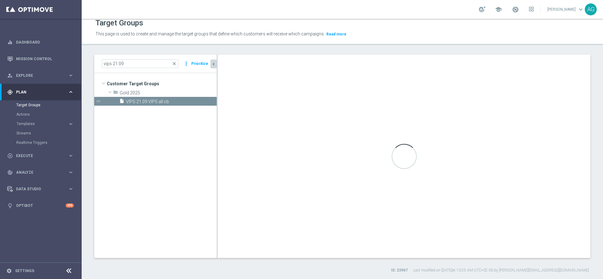
type textarea "(1 and 2 and 3 and 4 and 5 and 6 and 7 and 8 and 9 and 10 and 11 and 12) or (13…"
type input "Gold 2025"
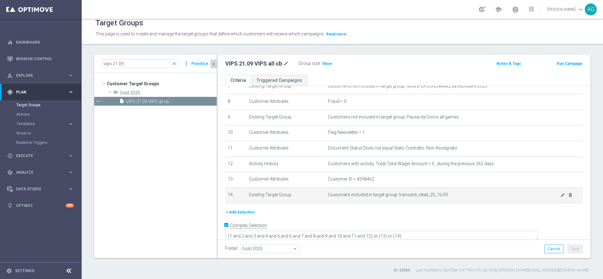
scroll to position [127, 0]
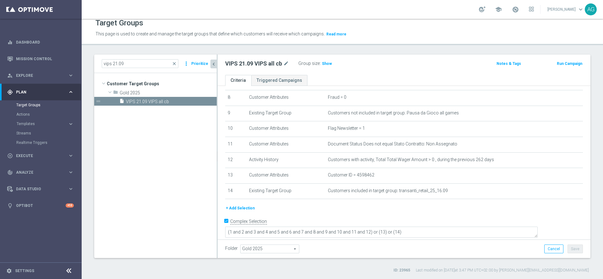
click at [246, 211] on button "+ Add Selection" at bounding box center [240, 208] width 30 height 7
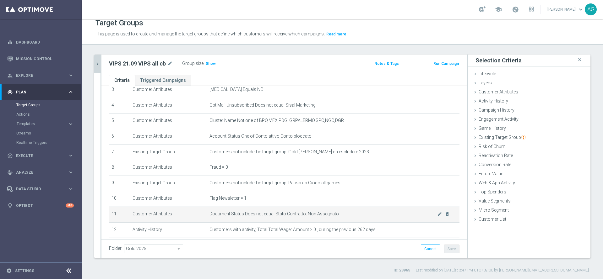
scroll to position [120, 0]
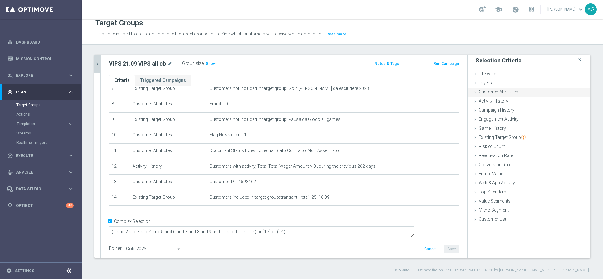
click at [480, 92] on span "Customer Attributes" at bounding box center [498, 91] width 40 height 5
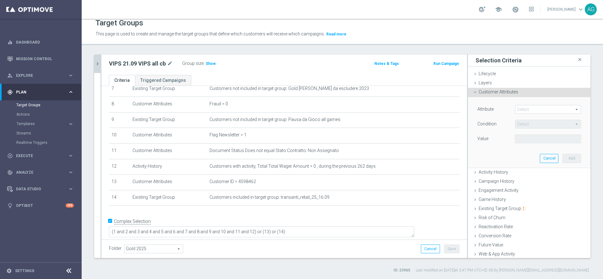
click at [535, 106] on span at bounding box center [547, 109] width 65 height 8
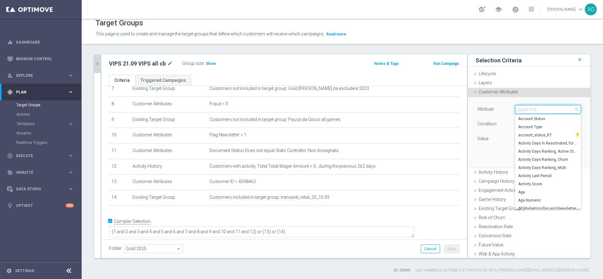
click at [521, 109] on input "search" at bounding box center [548, 109] width 66 height 9
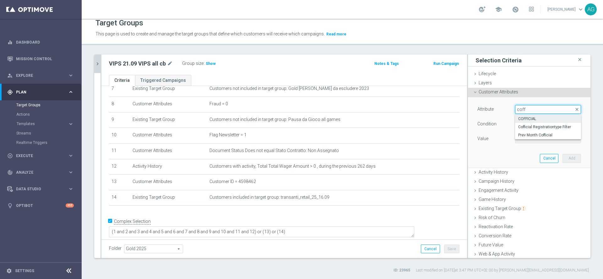
type input "coff"
click at [533, 119] on span "COFFICIAL" at bounding box center [548, 118] width 60 height 5
type input "COFFICIAL"
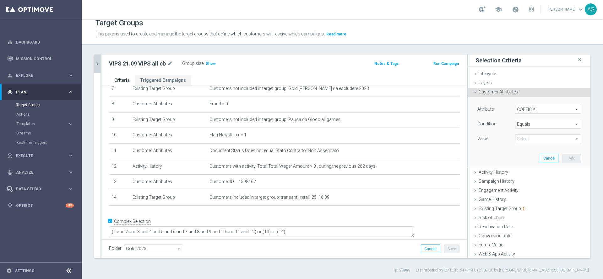
click at [536, 127] on span "Equals" at bounding box center [547, 124] width 65 height 8
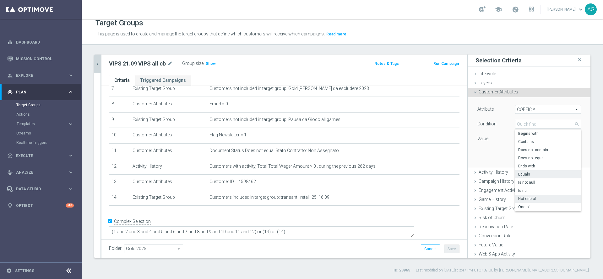
click at [523, 199] on span "Not one of" at bounding box center [548, 199] width 60 height 5
type input "Not one of"
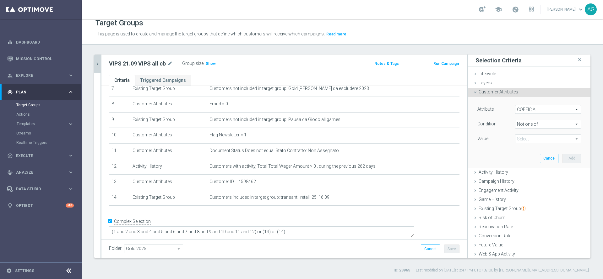
click at [528, 136] on span at bounding box center [547, 139] width 65 height 8
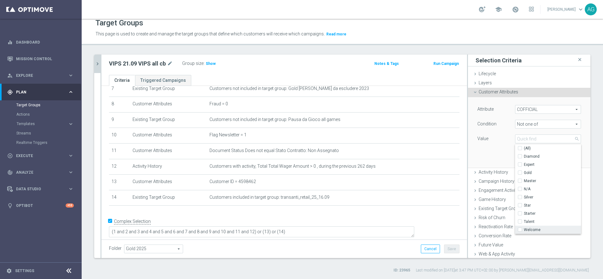
click at [524, 231] on label "Welcome" at bounding box center [552, 230] width 57 height 8
click at [520, 231] on input "Welcome" at bounding box center [522, 230] width 4 height 4
checkbox input "true"
type input "Welcome"
click at [520, 215] on input "Starter" at bounding box center [522, 214] width 4 height 4
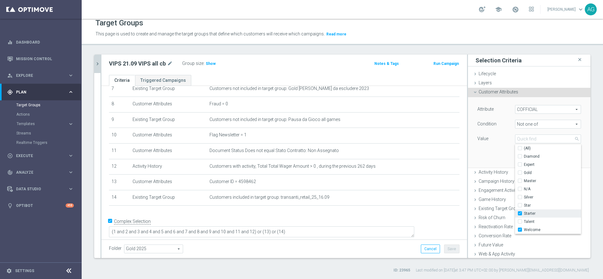
checkbox input "true"
type input "Selected 2 of 10"
click at [520, 190] on input "N/A" at bounding box center [522, 189] width 4 height 4
checkbox input "true"
type input "Selected 3 of 10"
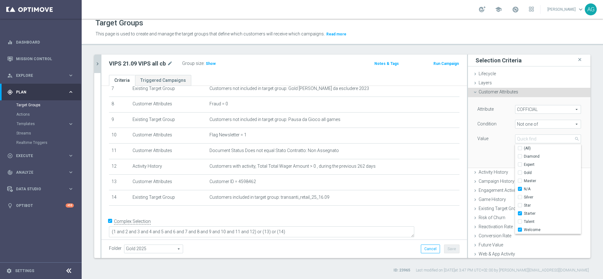
click at [488, 142] on div "Value" at bounding box center [491, 140] width 38 height 10
click at [562, 159] on button "Add" at bounding box center [571, 158] width 19 height 9
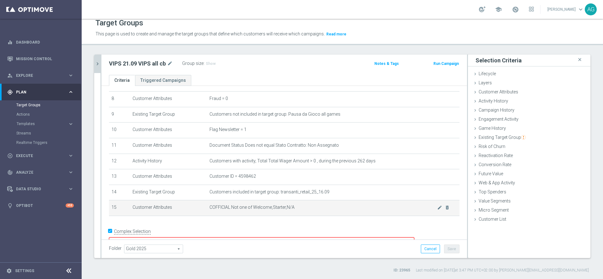
scroll to position [137, 0]
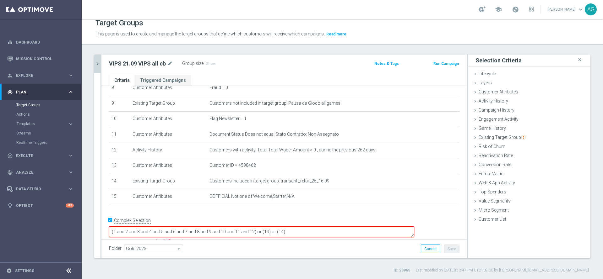
click at [299, 227] on textarea "(1 and 2 and 3 and 4 and 5 and 6 and 7 and 8 and 9 and 10 and 11 and 12) or (13…" at bounding box center [261, 232] width 305 height 11
click at [297, 227] on textarea "(1 and 2 and 3 and 4 and 5 and 6 and 7 and 8 and 9 and 10 and 11 and 12) or (13…" at bounding box center [261, 232] width 305 height 11
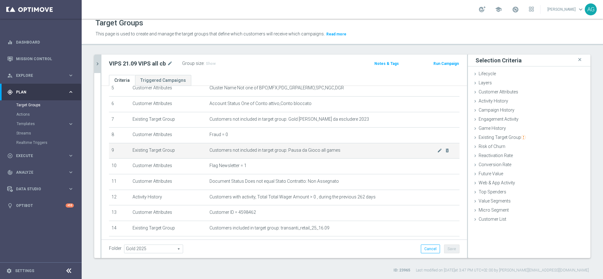
scroll to position [42, 0]
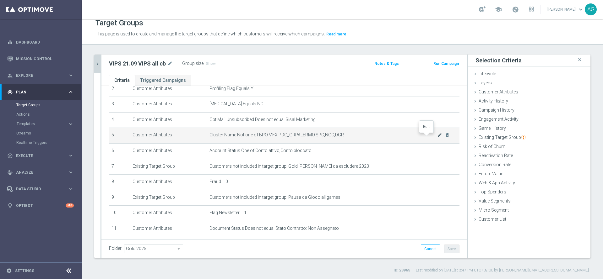
type textarea "(1 and 2 and 3 and 4 and 5 and 6 and 7 and 8 and 9 and 10 and 11 and 12 and 13)…"
click at [437, 137] on icon "mode_edit" at bounding box center [439, 135] width 5 height 5
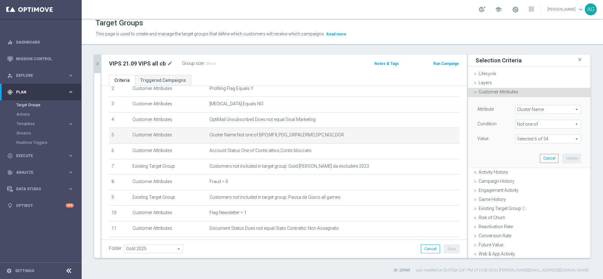
click at [519, 113] on span "Cluster Name" at bounding box center [547, 109] width 65 height 8
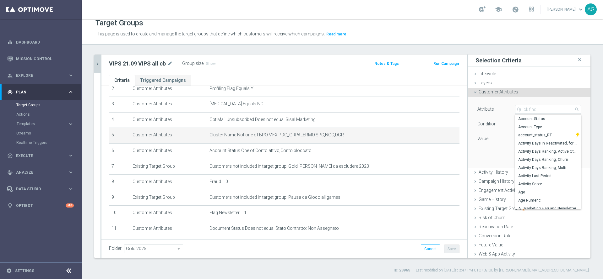
click at [483, 132] on div "Attribute Cluster Name Cluster Name arrow_drop_down search Account Status Accou…" at bounding box center [529, 125] width 104 height 40
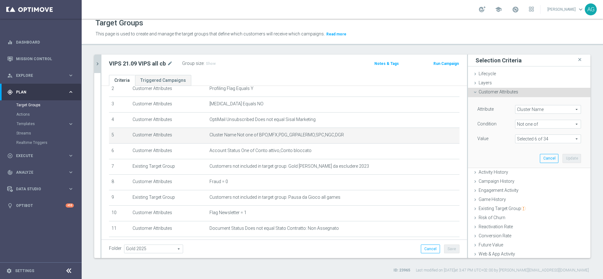
click at [526, 137] on span at bounding box center [547, 139] width 65 height 8
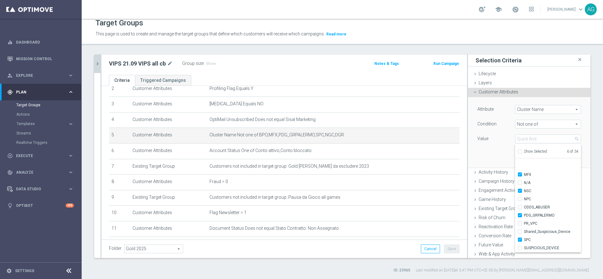
scroll to position [191, 0]
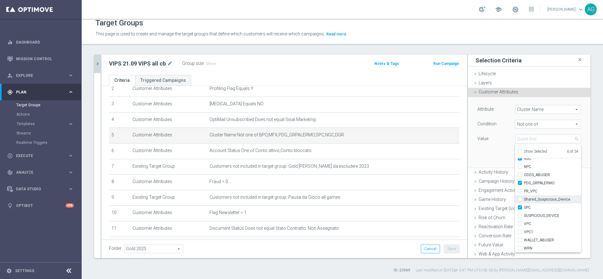
click at [520, 200] on input "Shared_Suspicious_Device" at bounding box center [522, 200] width 4 height 4
checkbox input "true"
type input "Selected 7 of 34"
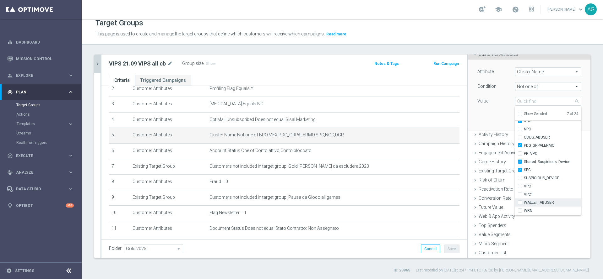
click at [520, 202] on input "WALLET_ABUSER" at bounding box center [522, 203] width 4 height 4
checkbox input "true"
type input "Selected 8 of 34"
click at [492, 121] on div "Attribute Cluster Name Cluster Name arrow_drop_down search Condition Not one of…" at bounding box center [528, 95] width 113 height 70
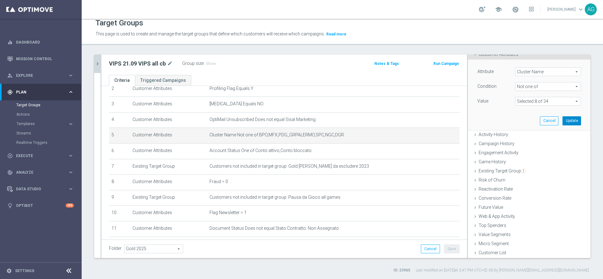
click at [562, 121] on button "Update" at bounding box center [571, 120] width 19 height 9
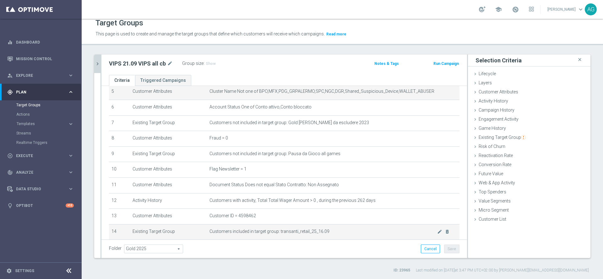
scroll to position [137, 0]
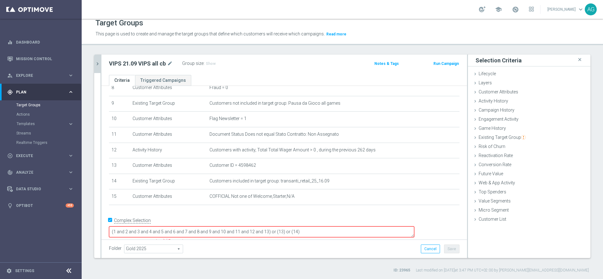
click at [346, 227] on textarea "(1 and 2 and 3 and 4 and 5 and 6 and 7 and 8 and 9 and 10 and 11 and 12 and 13)…" at bounding box center [261, 232] width 305 height 11
click at [310, 227] on textarea "(1 and 2 and 3 and 4 and 5 and 6 and 7 and 8 and 9 and 10 and 11 and 12 and 13)…" at bounding box center [261, 232] width 305 height 11
click at [312, 227] on textarea "(1 and 2 and 3 and 4 and 5 and 6 and 7 and 8 and 9 and 10 and 11 and 12 and 13)…" at bounding box center [261, 232] width 305 height 11
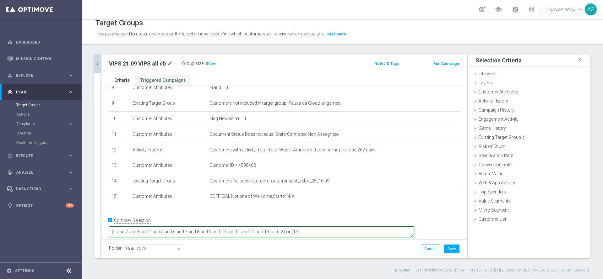
type textarea "(1 and 2 and 3 and 4 and 5 and 6 and 7 and 8 and 9 and 10 and 11 and 12 and 15)…"
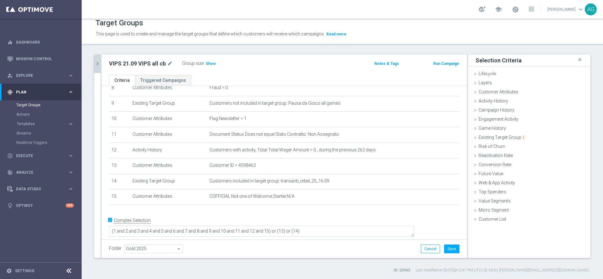
click at [336, 216] on div "+ Add Selection" at bounding box center [284, 213] width 360 height 5
click at [209, 62] on span "Show" at bounding box center [211, 64] width 10 height 4
click at [444, 247] on button "Save" at bounding box center [451, 249] width 15 height 9
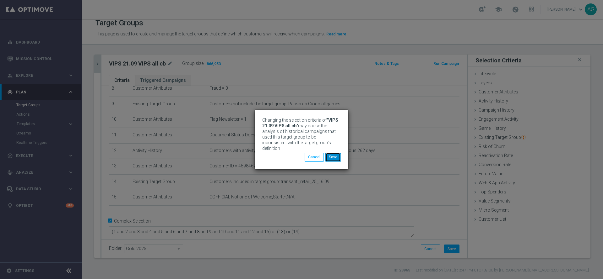
click at [333, 158] on button "Save" at bounding box center [332, 157] width 15 height 9
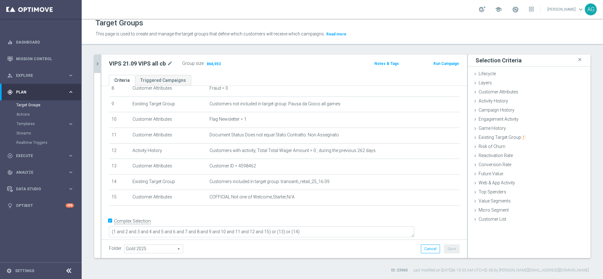
click at [100, 60] on button "chevron_right" at bounding box center [97, 64] width 6 height 19
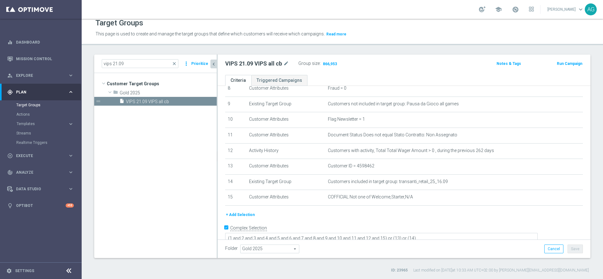
click at [213, 65] on icon "chevron_left" at bounding box center [214, 64] width 6 height 6
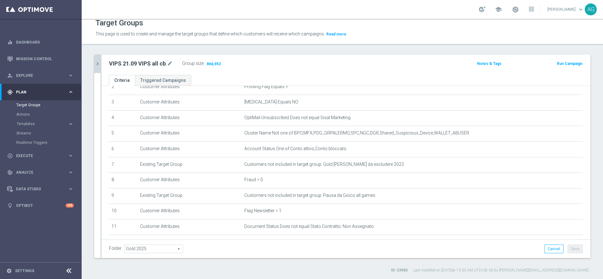
scroll to position [0, 0]
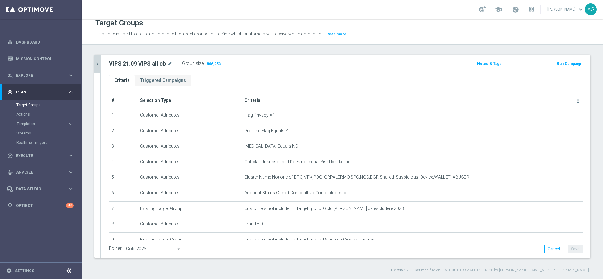
click at [98, 64] on icon "chevron_right" at bounding box center [97, 64] width 6 height 6
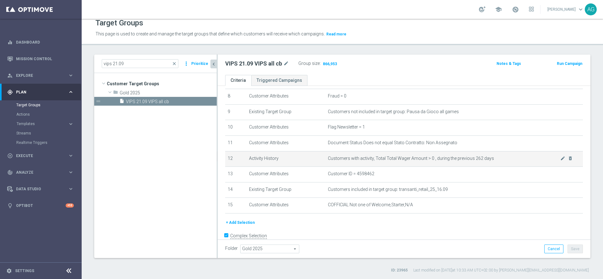
scroll to position [143, 0]
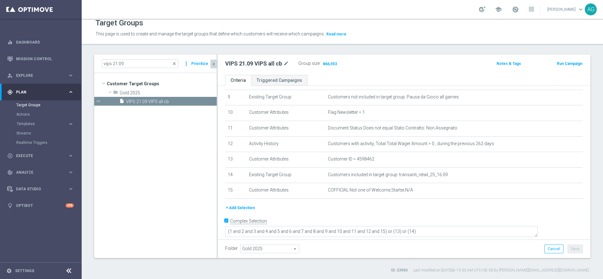
click at [326, 211] on div "+ Add Selection" at bounding box center [403, 208] width 367 height 7
click at [334, 210] on div "+ Add Selection" at bounding box center [403, 208] width 367 height 7
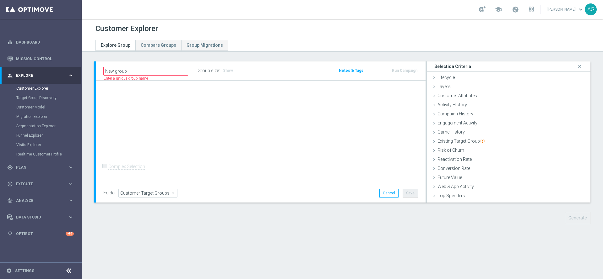
scroll to position [7, 0]
click at [178, 70] on input "New group" at bounding box center [145, 71] width 85 height 9
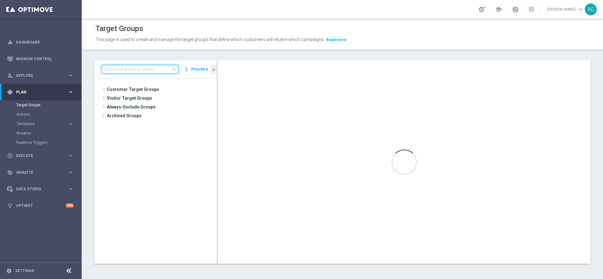
click at [115, 69] on input at bounding box center [140, 69] width 77 height 9
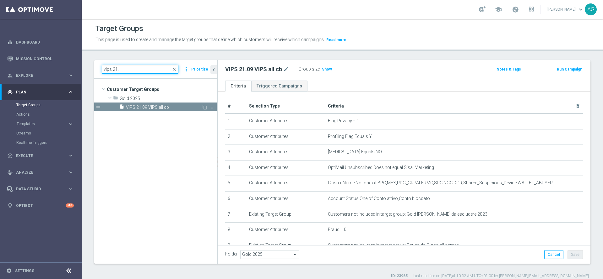
type input "vips 21."
click at [146, 105] on span "VIPS 21.09 VIPS all cb" at bounding box center [164, 107] width 76 height 5
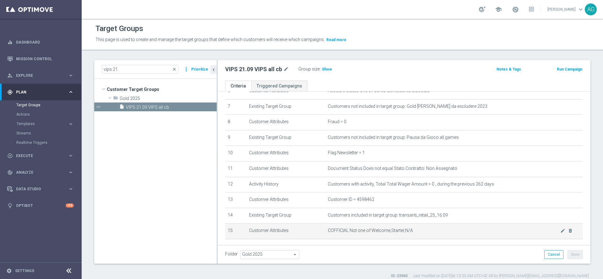
scroll to position [143, 0]
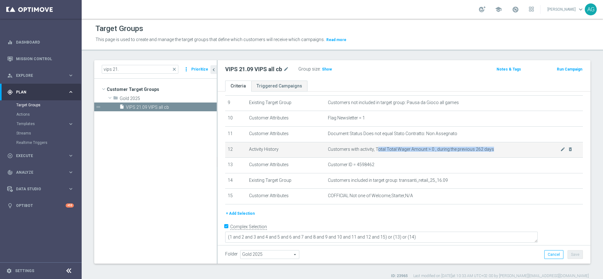
drag, startPoint x: 372, startPoint y: 155, endPoint x: 489, endPoint y: 153, distance: 117.1
click at [489, 152] on span "Customers with activity, Total Total Wager Amount > 0 , during the previous 262…" at bounding box center [444, 149] width 232 height 5
click at [452, 158] on td "Customers with activity, Total Total Wager Amount > 0 , during the previous 262…" at bounding box center [453, 150] width 257 height 16
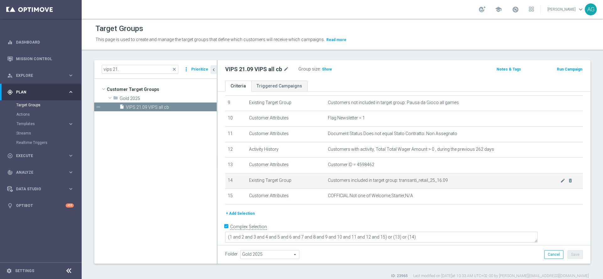
click at [441, 182] on span "Customers included in target group: transanti_retail_25_16.09" at bounding box center [444, 180] width 232 height 5
drag, startPoint x: 431, startPoint y: 182, endPoint x: 319, endPoint y: 183, distance: 112.1
click at [319, 183] on tr "14 Existing Target Group Customers included in target group: transanti_retail_2…" at bounding box center [404, 181] width 358 height 16
click at [411, 181] on td "Customers included in target group: transanti_retail_25_16.09 mode_edit delete_…" at bounding box center [453, 181] width 257 height 16
drag, startPoint x: 449, startPoint y: 181, endPoint x: 321, endPoint y: 182, distance: 127.8
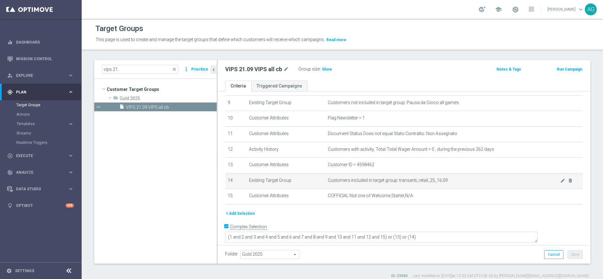
click at [325, 182] on td "Customers included in target group: transanti_retail_25_16.09 mode_edit delete_…" at bounding box center [453, 181] width 257 height 16
drag, startPoint x: 318, startPoint y: 183, endPoint x: 450, endPoint y: 186, distance: 131.6
click at [450, 186] on tr "14 Existing Target Group Customers included in target group: transanti_retail_2…" at bounding box center [404, 181] width 358 height 16
click at [450, 183] on span "Customers included in target group: transanti_retail_25_16.09" at bounding box center [444, 180] width 232 height 5
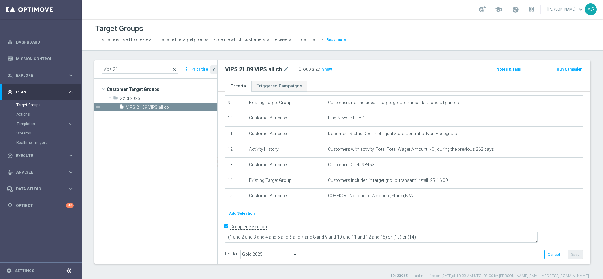
click at [174, 69] on span "close" at bounding box center [174, 69] width 5 height 5
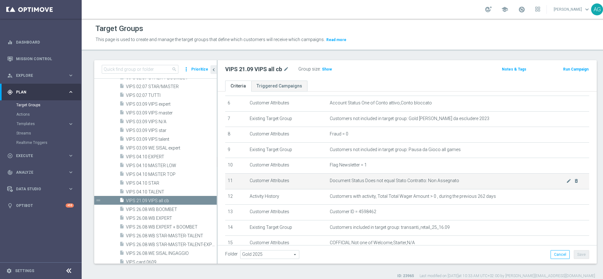
scroll to position [49, 0]
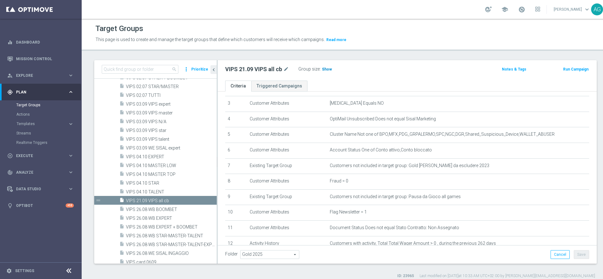
click at [323, 70] on span "Show" at bounding box center [327, 69] width 10 height 4
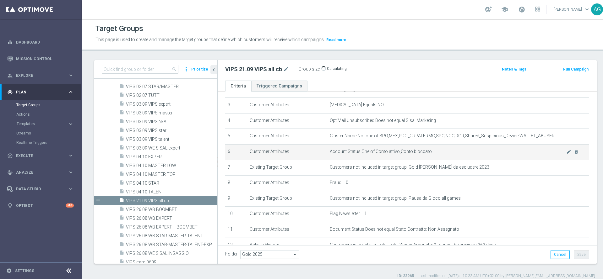
scroll to position [94, 0]
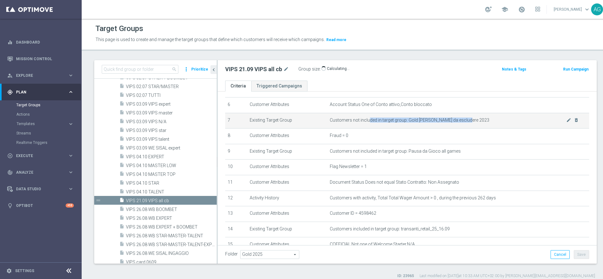
drag, startPoint x: 363, startPoint y: 124, endPoint x: 464, endPoint y: 121, distance: 100.8
click at [464, 121] on span "Customers not included in target group: Gold [PERSON_NAME] da escludere 2023" at bounding box center [448, 120] width 236 height 5
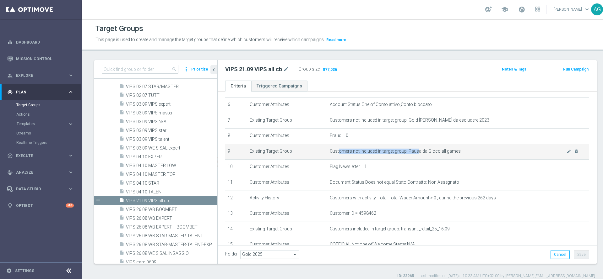
drag, startPoint x: 333, startPoint y: 153, endPoint x: 413, endPoint y: 152, distance: 80.4
click at [412, 152] on span "Customers not included in target group: Pausa da Gioco all games" at bounding box center [448, 151] width 236 height 5
click at [415, 152] on span "Customers not included in target group: Pausa da Gioco all games" at bounding box center [448, 151] width 236 height 5
drag, startPoint x: 410, startPoint y: 154, endPoint x: 344, endPoint y: 157, distance: 66.3
click at [346, 157] on td "Customers not included in target group: Pausa da Gioco all games mode_edit dele…" at bounding box center [458, 152] width 262 height 16
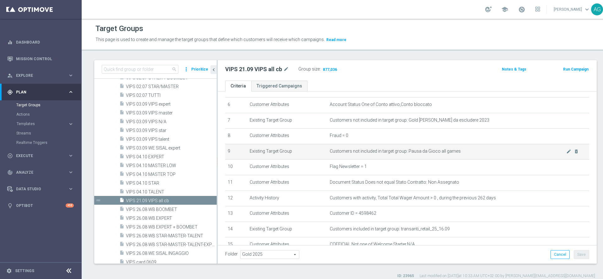
click at [341, 157] on td "Customers not included in target group: Pausa da Gioco all games mode_edit dele…" at bounding box center [458, 152] width 262 height 16
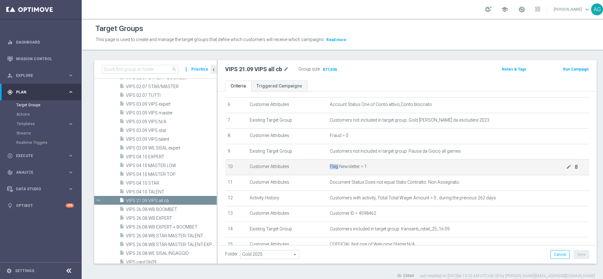
drag, startPoint x: 331, startPoint y: 168, endPoint x: 395, endPoint y: 165, distance: 63.8
click at [393, 165] on td "Flag Newsletter = 1 mode_edit delete_forever" at bounding box center [458, 168] width 262 height 16
click at [395, 165] on td "Flag Newsletter = 1 mode_edit delete_forever" at bounding box center [458, 168] width 262 height 16
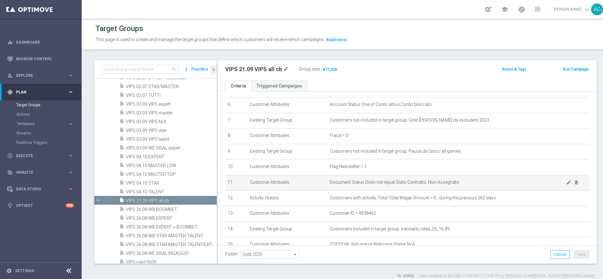
drag, startPoint x: 337, startPoint y: 181, endPoint x: 396, endPoint y: 182, distance: 59.7
click at [395, 182] on td "Document Status Does not equal Stato Contratto: Non Assegnato mode_edit delete_…" at bounding box center [458, 183] width 262 height 16
click at [405, 182] on td "Document Status Does not equal Stato Contratto: Non Assegnato mode_edit delete_…" at bounding box center [458, 183] width 262 height 16
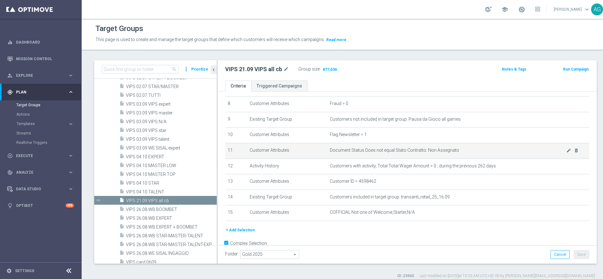
scroll to position [141, 0]
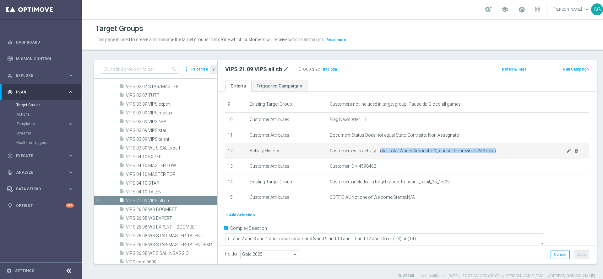
drag, startPoint x: 374, startPoint y: 152, endPoint x: 494, endPoint y: 154, distance: 120.6
click at [494, 154] on span "Customers with activity, Total Total Wager Amount > 0 , during the previous 262…" at bounding box center [448, 150] width 236 height 5
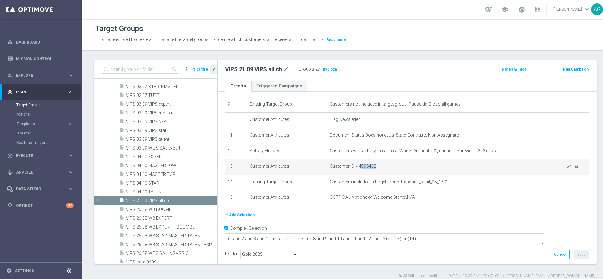
drag, startPoint x: 355, startPoint y: 172, endPoint x: 383, endPoint y: 171, distance: 28.6
click at [383, 169] on span "Customer ID = 4598462" at bounding box center [448, 166] width 236 height 5
click at [385, 169] on span "Customer ID = 4598462" at bounding box center [448, 166] width 236 height 5
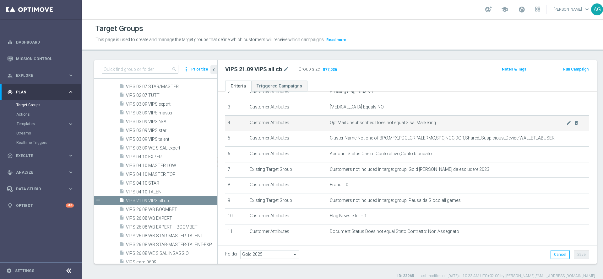
scroll to position [0, 0]
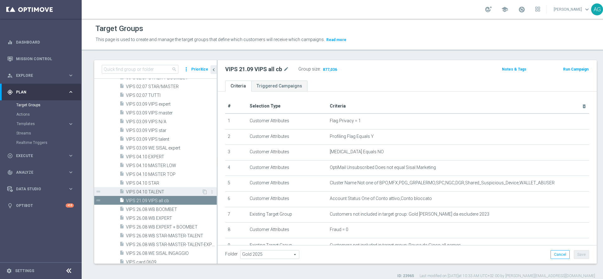
click at [139, 191] on span "VIPS 04.10 TALENT" at bounding box center [164, 192] width 76 height 5
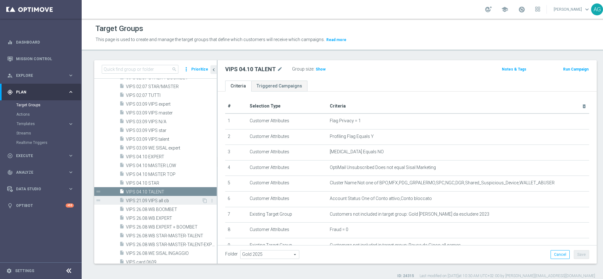
click at [139, 201] on span "VIPS 21.09 VIPS all cb" at bounding box center [164, 200] width 76 height 5
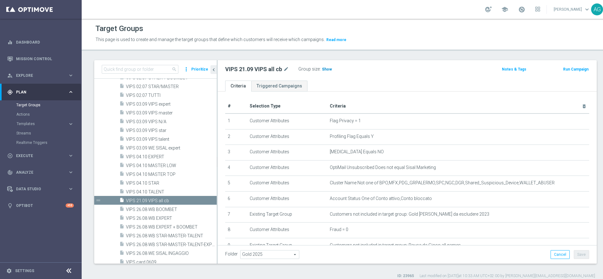
click at [325, 71] on span "Show" at bounding box center [327, 69] width 10 height 4
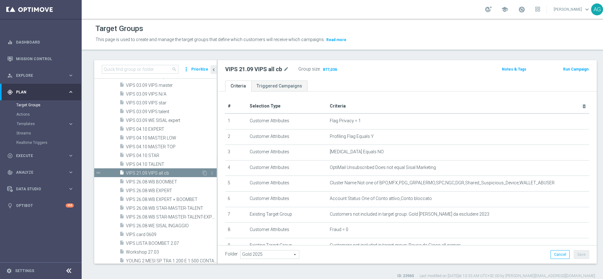
scroll to position [17927, 0]
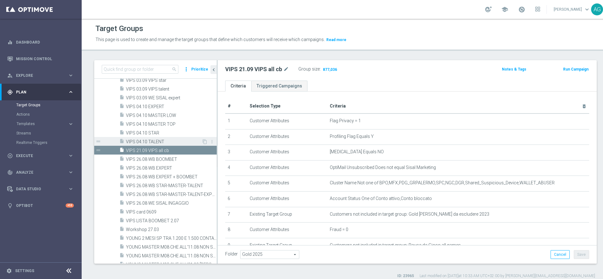
click at [145, 141] on span "VIPS 04.10 TALENT" at bounding box center [164, 141] width 76 height 5
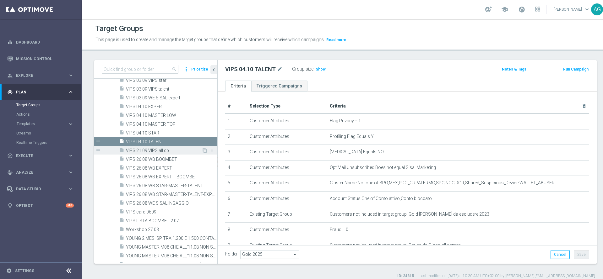
click at [146, 148] on span "VIPS 21.09 VIPS all cb" at bounding box center [164, 150] width 76 height 5
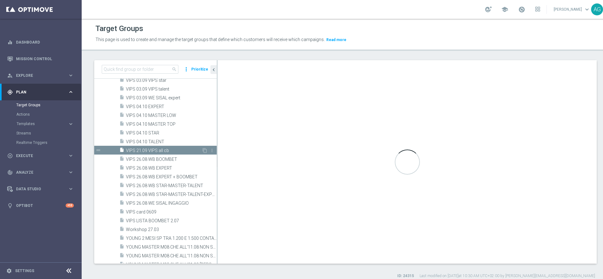
type textarea "(1 and 2 and 3 and 4 and 5 and 6 and 7 and 8 and 9 and 10 and 11 and 12 and 15)…"
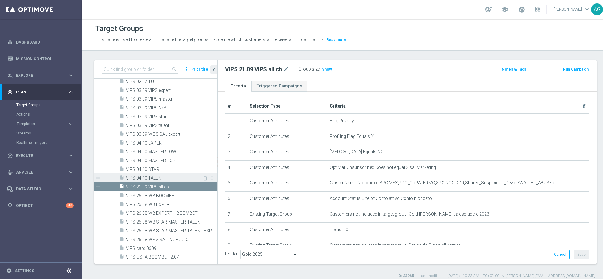
scroll to position [17832, 0]
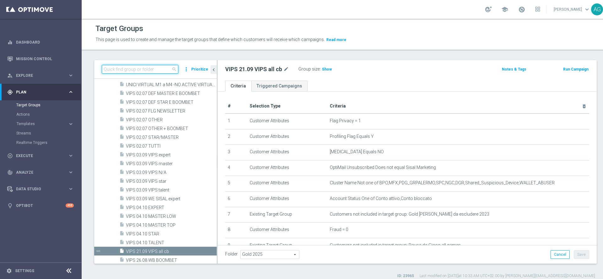
click at [156, 69] on input at bounding box center [140, 69] width 77 height 9
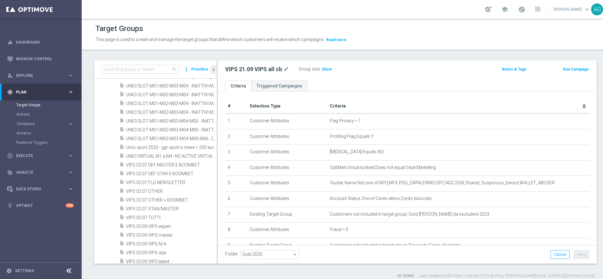
scroll to position [17900, 0]
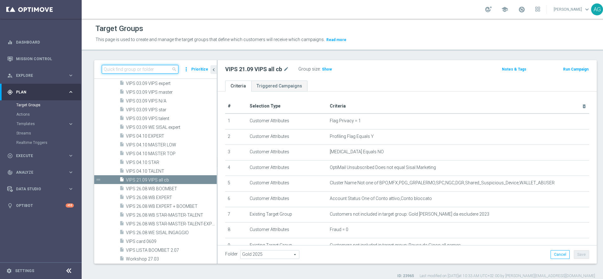
click at [130, 67] on input at bounding box center [140, 69] width 77 height 9
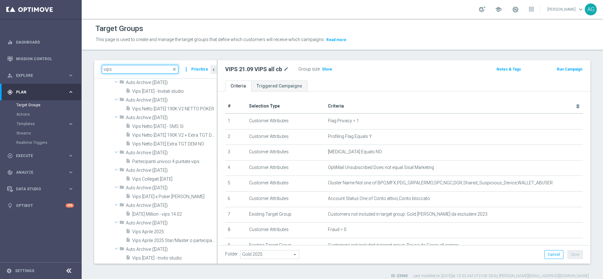
scroll to position [1872, 0]
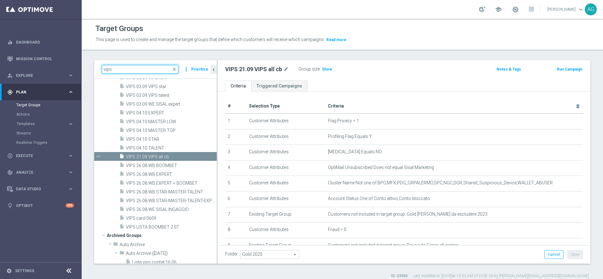
type input "vips"
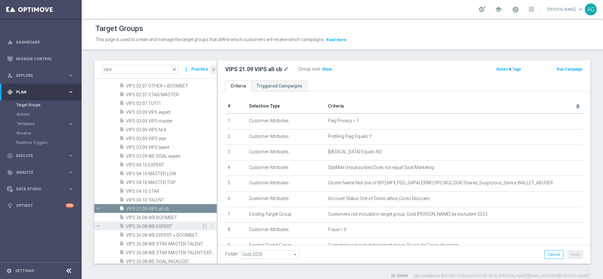
scroll to position [943, 0]
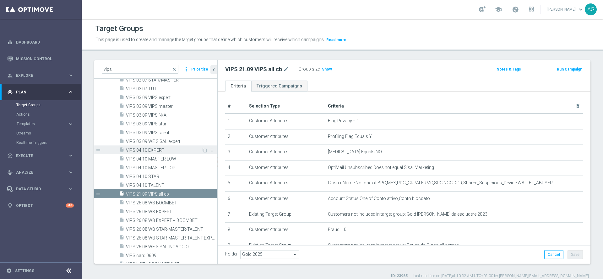
click at [162, 148] on span "VIPS 04.10 EXPERT" at bounding box center [164, 150] width 76 height 5
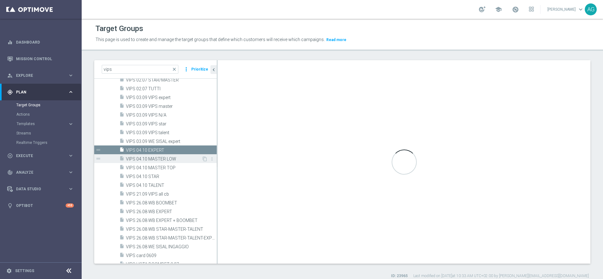
click at [164, 157] on span "VIPS 04.10 MASTER LOW" at bounding box center [164, 159] width 76 height 5
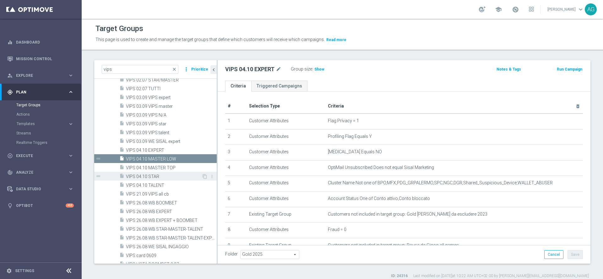
click at [164, 177] on span "VIPS 04.10 STAR" at bounding box center [164, 176] width 76 height 5
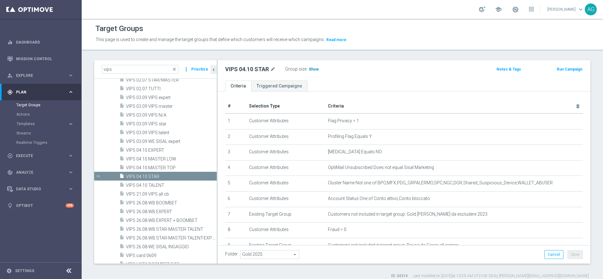
click at [309, 70] on span "Show" at bounding box center [314, 69] width 10 height 4
click at [512, 10] on span at bounding box center [515, 9] width 7 height 7
click at [416, 65] on div "VIPS 04.10 STAR mode_edit Group size : Show Calculating…" at bounding box center [342, 69] width 245 height 9
click at [512, 10] on span at bounding box center [515, 9] width 7 height 7
click at [381, 57] on div "Target Groups This page is used to create and manage the target groups that def…" at bounding box center [342, 149] width 521 height 261
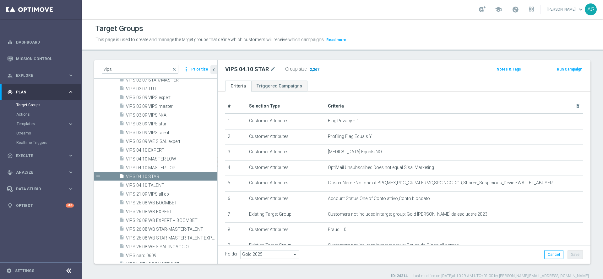
click at [315, 69] on span "2,267" at bounding box center [314, 70] width 11 height 6
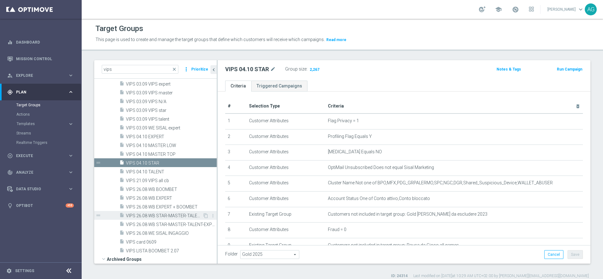
scroll to position [943, 0]
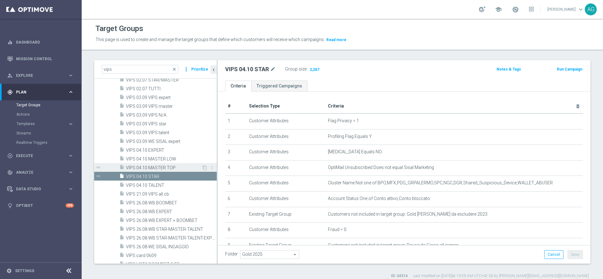
click at [163, 167] on span "VIPS 04.10 MASTER TOP" at bounding box center [164, 167] width 76 height 5
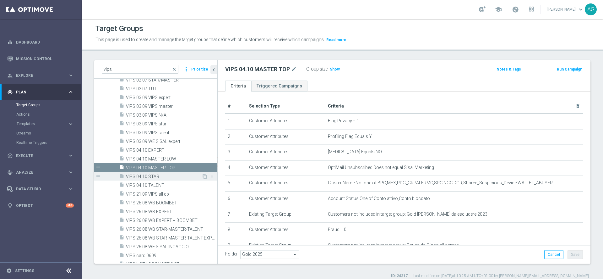
click at [163, 176] on span "VIPS 04.10 STAR" at bounding box center [164, 176] width 76 height 5
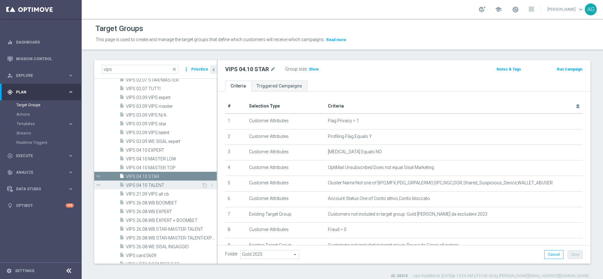
click at [167, 182] on div "insert_drive_file VIPS 04.10 TALENT" at bounding box center [160, 185] width 82 height 9
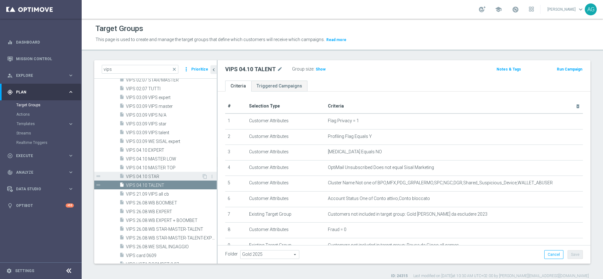
click at [167, 177] on span "VIPS 04.10 STAR" at bounding box center [164, 176] width 76 height 5
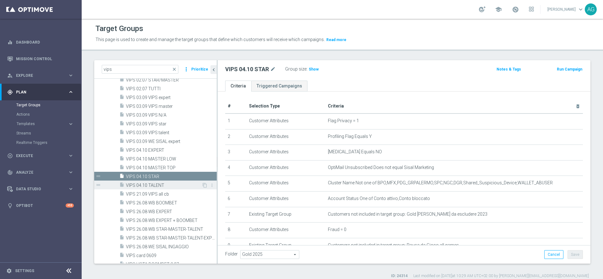
click at [169, 184] on span "VIPS 04.10 TALENT" at bounding box center [164, 185] width 76 height 5
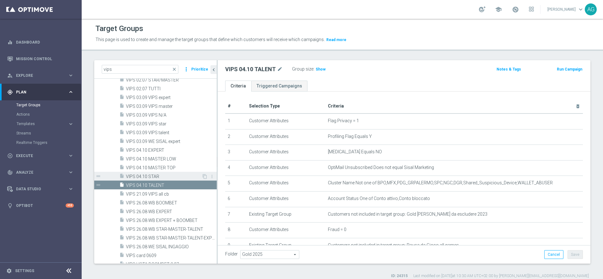
click at [168, 177] on span "VIPS 04.10 STAR" at bounding box center [164, 176] width 76 height 5
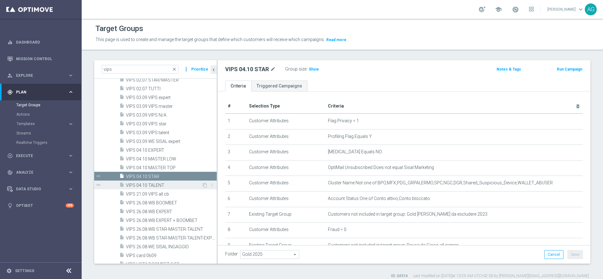
click at [164, 183] on span "VIPS 04.10 TALENT" at bounding box center [164, 185] width 76 height 5
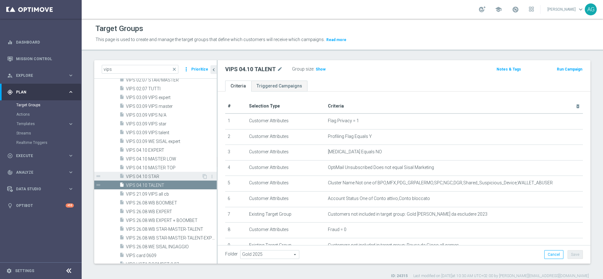
click at [163, 178] on span "VIPS 04.10 STAR" at bounding box center [164, 176] width 76 height 5
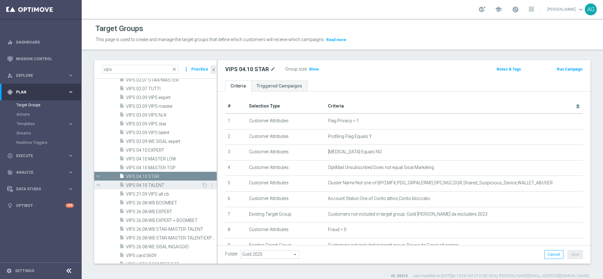
click at [164, 182] on div "insert_drive_file VIPS 04.10 TALENT" at bounding box center [160, 185] width 82 height 9
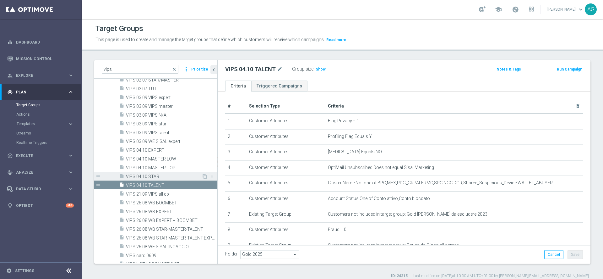
click at [165, 175] on span "VIPS 04.10 STAR" at bounding box center [164, 176] width 76 height 5
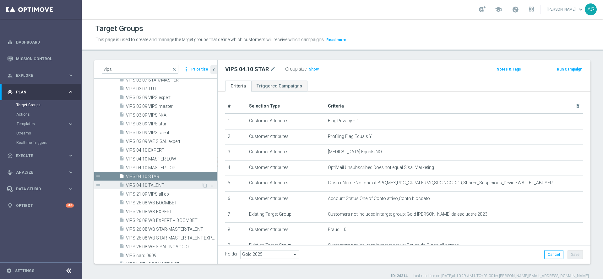
click at [166, 182] on div "insert_drive_file VIPS 04.10 TALENT" at bounding box center [160, 185] width 82 height 9
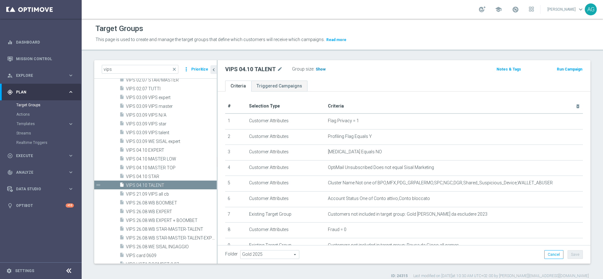
click at [318, 70] on span "Show" at bounding box center [320, 69] width 10 height 4
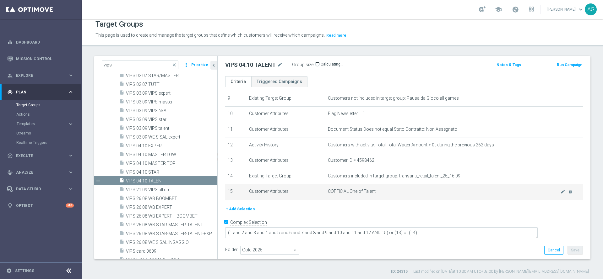
scroll to position [6, 0]
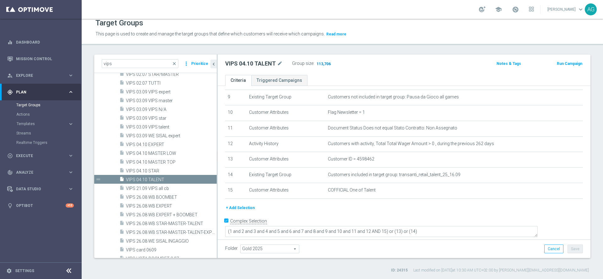
click at [318, 66] on span "113,706" at bounding box center [323, 65] width 15 height 6
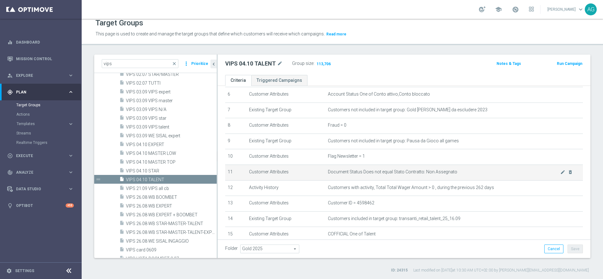
scroll to position [143, 0]
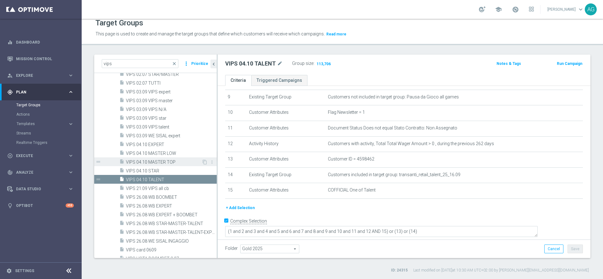
click at [152, 164] on span "VIPS 04.10 MASTER TOP" at bounding box center [164, 162] width 76 height 5
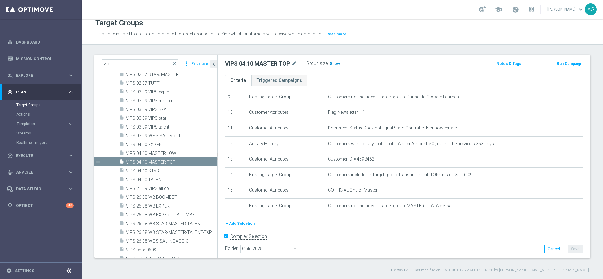
click at [337, 62] on span "Show" at bounding box center [335, 64] width 10 height 4
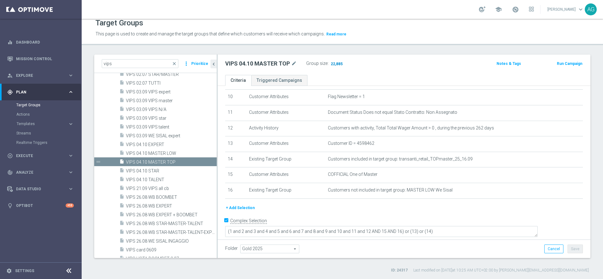
click at [338, 62] on span "22,885" at bounding box center [336, 65] width 13 height 6
click at [162, 155] on span "VIPS 04.10 MASTER LOW" at bounding box center [164, 153] width 76 height 5
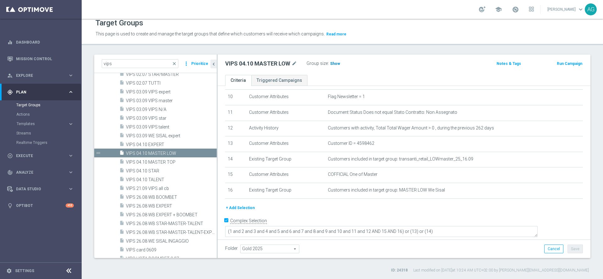
click at [337, 64] on span "Show" at bounding box center [335, 64] width 10 height 4
click at [342, 65] on span "28,665" at bounding box center [336, 65] width 13 height 6
click at [159, 146] on span "VIPS 04.10 EXPERT" at bounding box center [164, 144] width 76 height 5
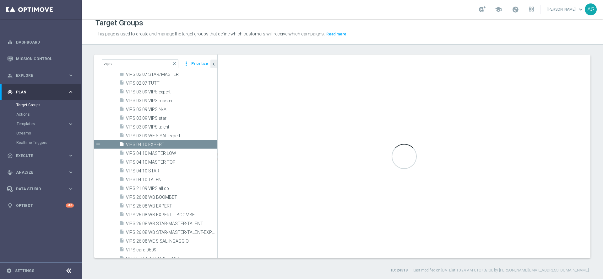
type textarea "(1 and 2 and 3 and 4 and 5 and 6 and 7 and 8 and 9 and 10 and 11 and 12 AND 15)…"
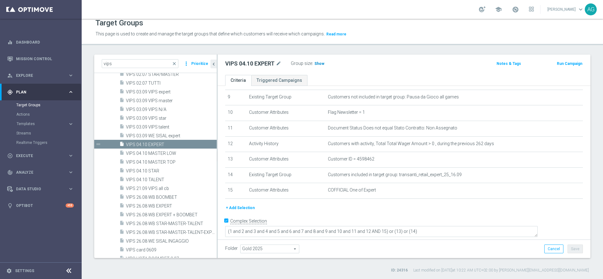
click at [319, 64] on span "Show" at bounding box center [319, 64] width 10 height 4
click at [319, 63] on span "709,517" at bounding box center [322, 65] width 15 height 6
click at [360, 211] on div "+ Add Selection" at bounding box center [403, 208] width 367 height 7
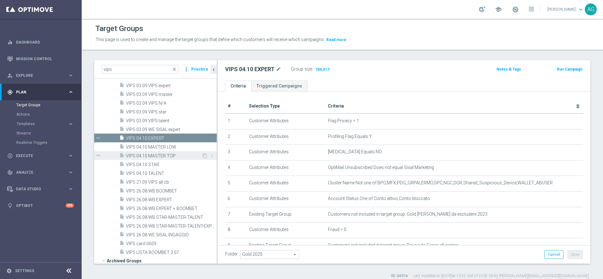
scroll to position [896, 0]
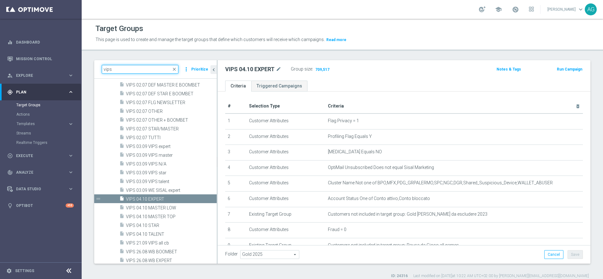
click at [139, 68] on input "vips" at bounding box center [140, 69] width 77 height 9
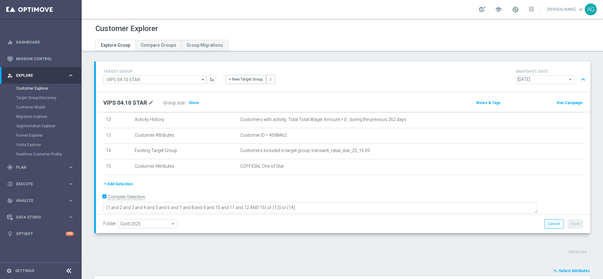
scroll to position [141, 0]
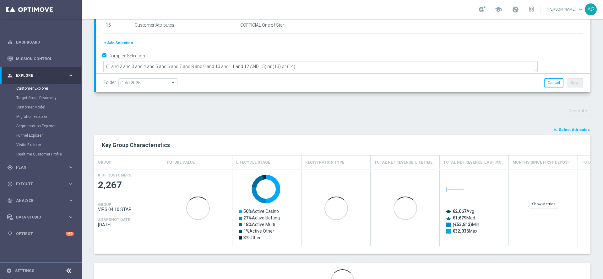
click at [553, 129] on button "playlist_add_check Select Attributes" at bounding box center [571, 130] width 38 height 7
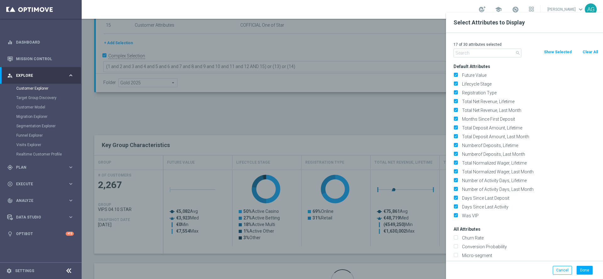
click at [587, 51] on button "Clear All" at bounding box center [590, 52] width 17 height 7
checkbox input "false"
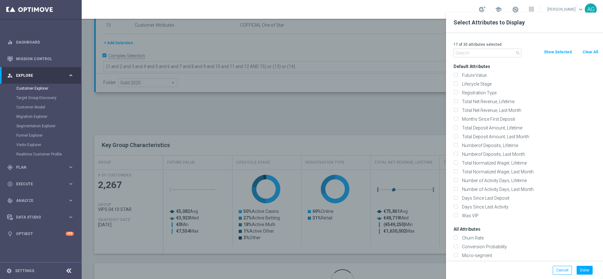
checkbox input "false"
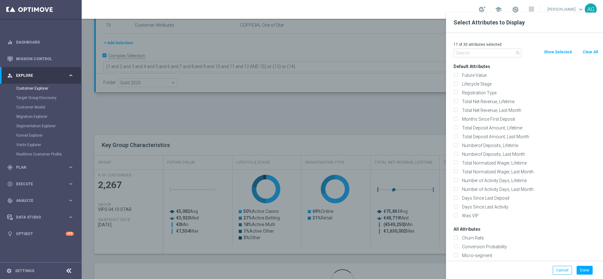
checkbox input "false"
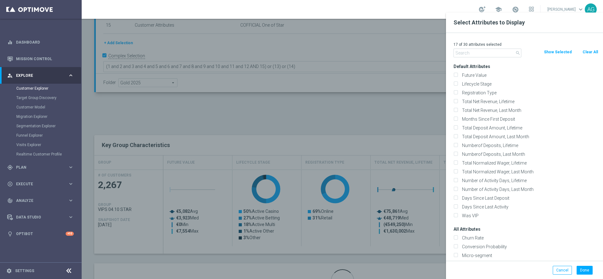
checkbox input "false"
click at [491, 56] on input "text" at bounding box center [487, 53] width 68 height 9
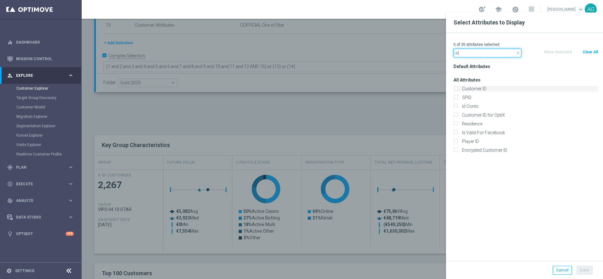
type input "id"
click at [460, 87] on label "Customer ID" at bounding box center [529, 89] width 138 height 6
click at [456, 88] on input "Customer ID" at bounding box center [455, 90] width 4 height 4
checkbox input "true"
click at [456, 107] on input "Id Conto" at bounding box center [455, 107] width 4 height 4
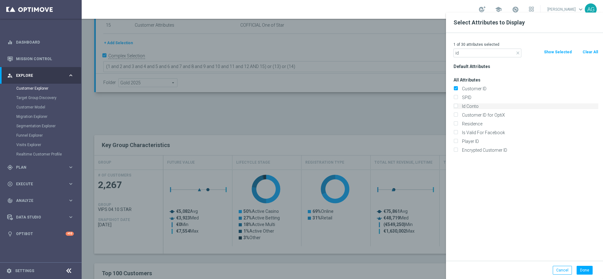
checkbox input "true"
click at [583, 268] on button "Done" at bounding box center [584, 270] width 16 height 9
type input "Search"
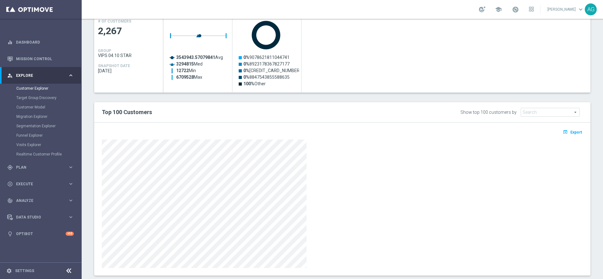
scroll to position [308, 0]
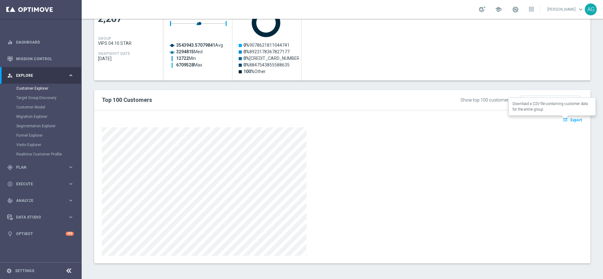
click at [570, 120] on span "Export" at bounding box center [576, 120] width 12 height 4
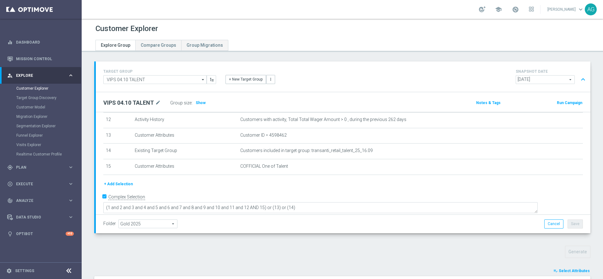
scroll to position [47, 0]
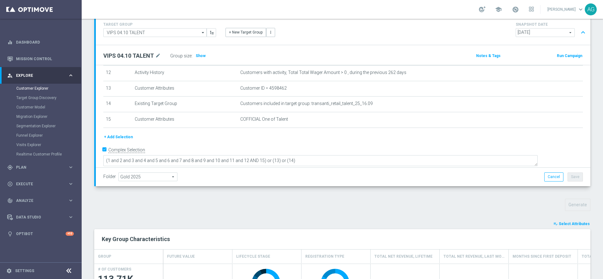
click at [558, 227] on button "playlist_add_check Select Attributes" at bounding box center [571, 224] width 38 height 7
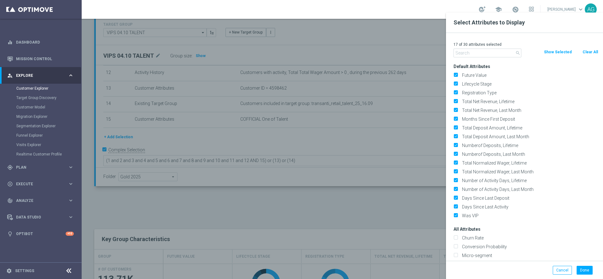
click at [584, 54] on button "Clear All" at bounding box center [590, 52] width 17 height 7
checkbox input "false"
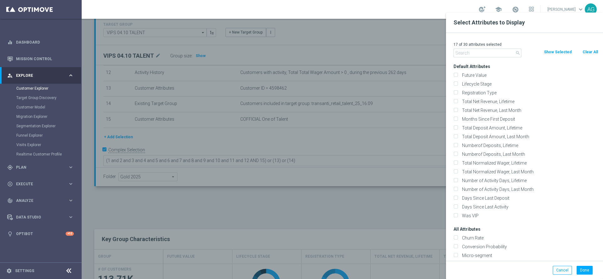
checkbox input "false"
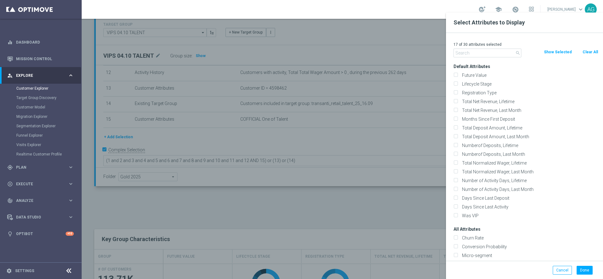
checkbox input "false"
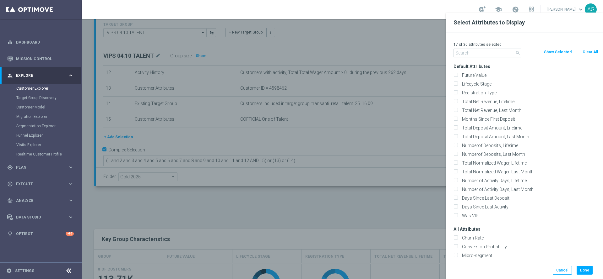
checkbox input "false"
click at [478, 51] on input "text" at bounding box center [487, 53] width 68 height 9
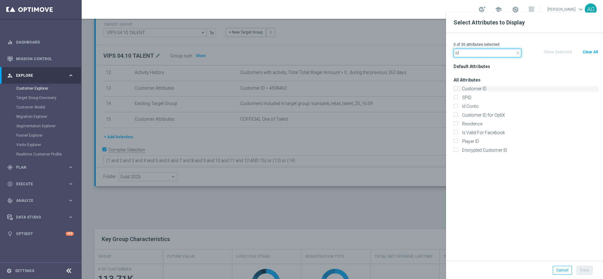
type input "id"
click at [456, 89] on input "Customer ID" at bounding box center [455, 90] width 4 height 4
checkbox input "true"
click at [460, 105] on label "Id Conto" at bounding box center [529, 107] width 138 height 6
click at [455, 105] on input "Id Conto" at bounding box center [455, 107] width 4 height 4
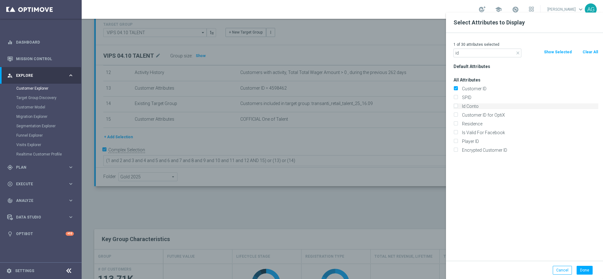
checkbox input "true"
click at [578, 273] on button "Done" at bounding box center [584, 270] width 16 height 9
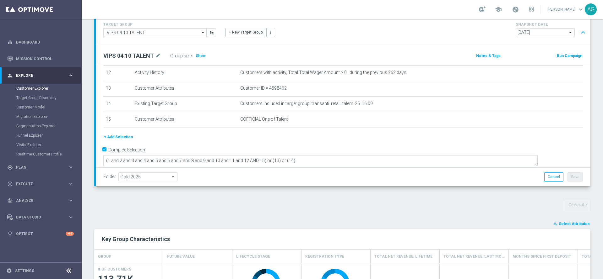
type input "Search"
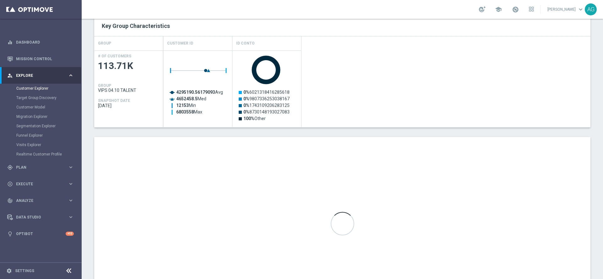
scroll to position [308, 0]
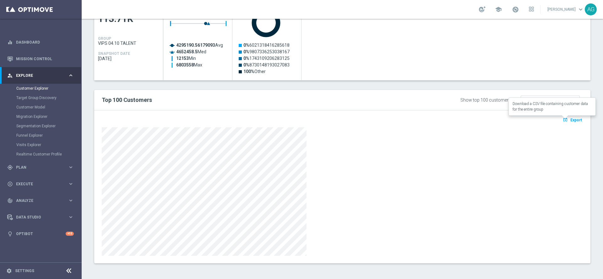
click at [563, 119] on icon "open_in_browser" at bounding box center [566, 119] width 7 height 5
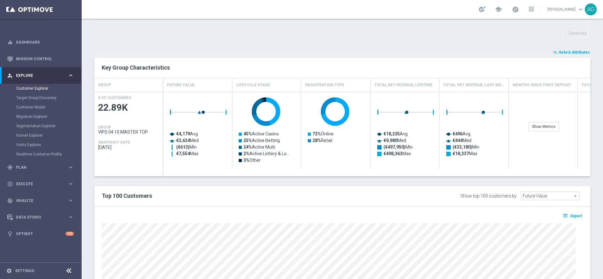
scroll to position [235, 0]
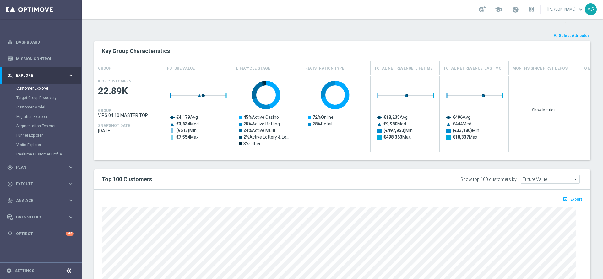
click at [556, 32] on div "TARGET GROUP VIPS 04.10 MASTER TOP VIPS 04.10 MASTER TOP arrow_drop_down Show S…" at bounding box center [342, 89] width 521 height 526
click at [558, 36] on span "Select Attributes" at bounding box center [573, 36] width 31 height 4
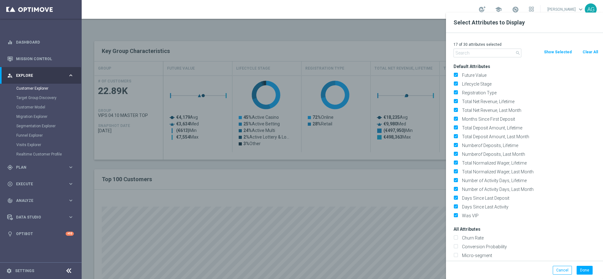
click at [584, 49] on button "Clear All" at bounding box center [590, 52] width 17 height 7
checkbox input "false"
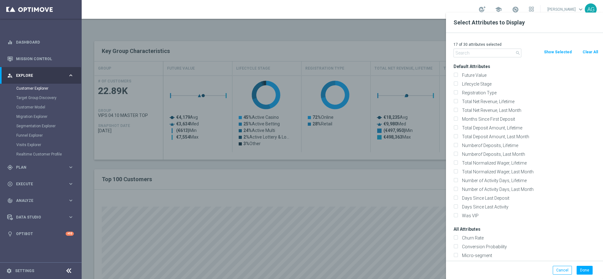
checkbox input "false"
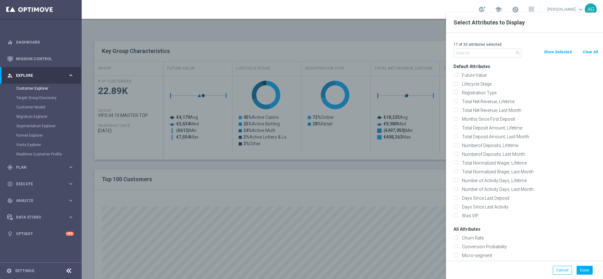
checkbox input "false"
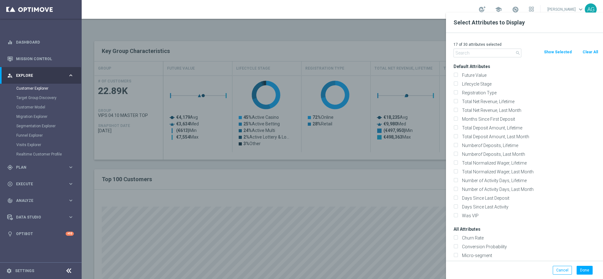
checkbox input "false"
click at [502, 51] on input "text" at bounding box center [487, 53] width 68 height 9
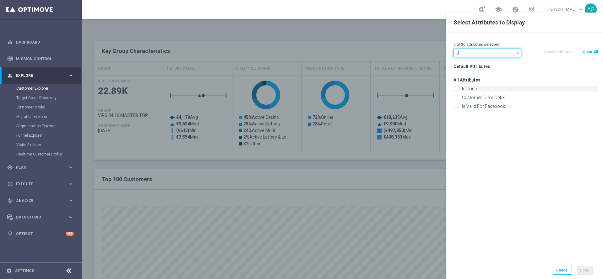
type input "id"
click at [460, 87] on label "Id Conto" at bounding box center [529, 89] width 138 height 6
click at [456, 88] on input "Id Conto" at bounding box center [455, 90] width 4 height 4
checkbox input "true"
click at [463, 54] on input "id" at bounding box center [487, 53] width 68 height 9
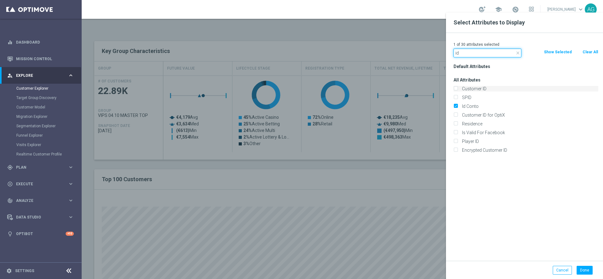
type input "id"
click at [460, 86] on label "Customer ID" at bounding box center [529, 89] width 138 height 6
click at [456, 88] on input "Customer ID" at bounding box center [455, 90] width 4 height 4
checkbox input "true"
click at [583, 273] on button "Done" at bounding box center [584, 270] width 16 height 9
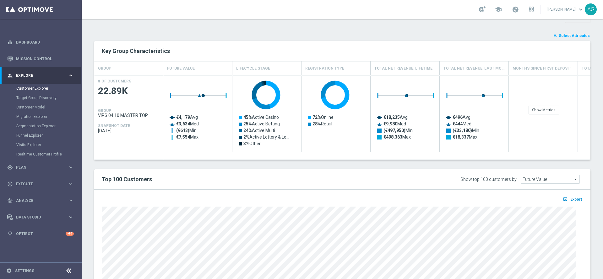
type input "Search"
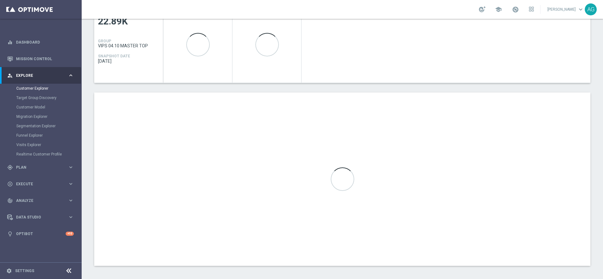
scroll to position [308, 0]
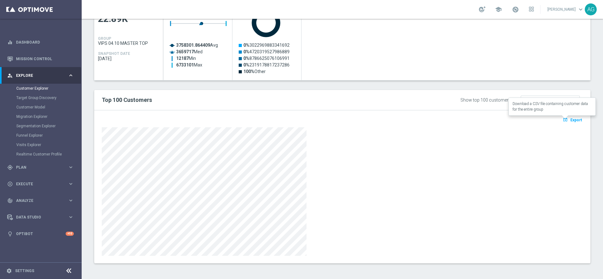
click at [563, 120] on icon "open_in_browser" at bounding box center [566, 119] width 7 height 5
click at [587, 148] on div "TARGET GROUP VIPS 04.10 MASTER TOP VIPS 04.10 MASTER TOP arrow_drop_down Show S…" at bounding box center [342, 13] width 521 height 519
click at [401, 172] on div at bounding box center [342, 191] width 481 height 129
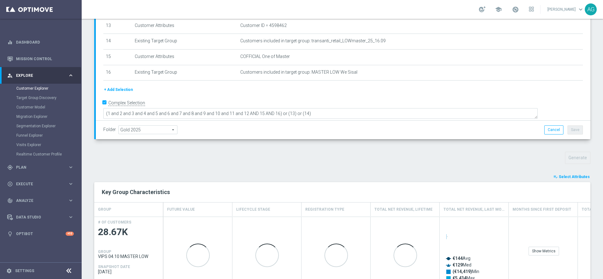
scroll to position [177, 0]
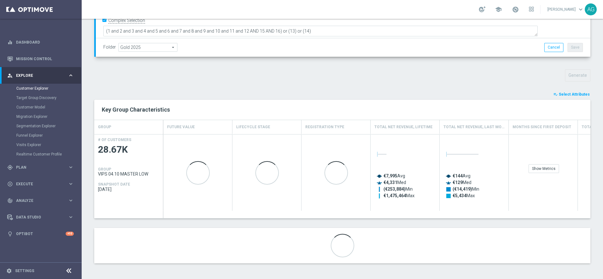
click at [561, 92] on span "Select Attributes" at bounding box center [573, 94] width 31 height 4
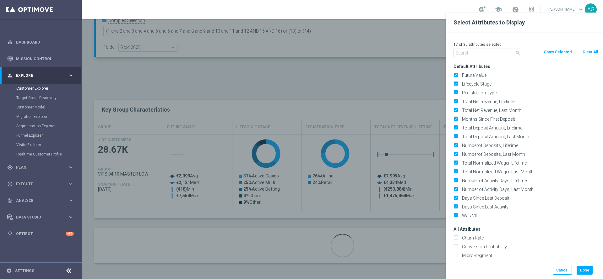
click at [585, 50] on button "Clear All" at bounding box center [590, 52] width 17 height 7
checkbox input "false"
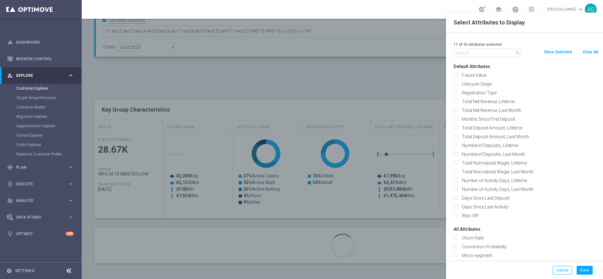
checkbox input "false"
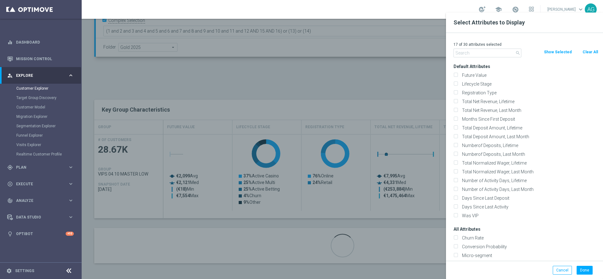
checkbox input "false"
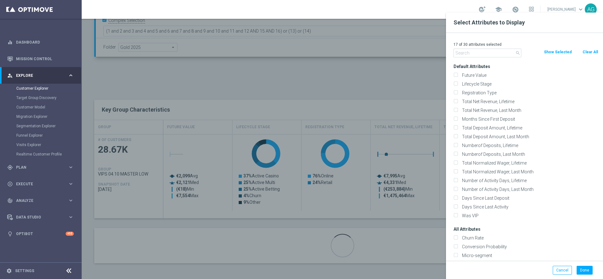
checkbox input "false"
click at [493, 53] on input "text" at bounding box center [487, 53] width 68 height 9
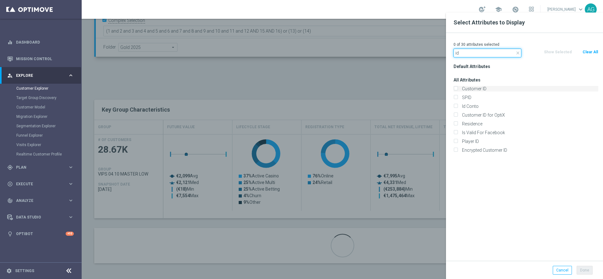
type input "id"
click at [456, 88] on input "Customer ID" at bounding box center [455, 90] width 4 height 4
checkbox input "true"
click at [457, 107] on input "Id Conto" at bounding box center [455, 107] width 4 height 4
checkbox input "true"
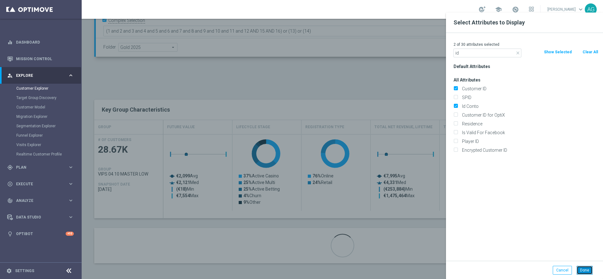
click at [581, 271] on button "Done" at bounding box center [584, 270] width 16 height 9
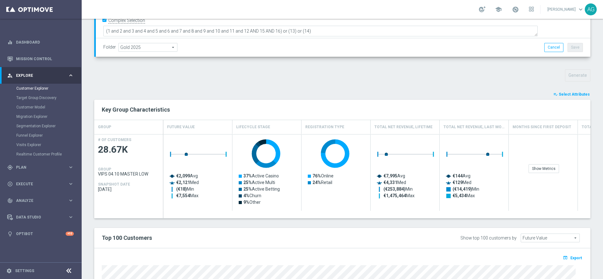
type input "Search"
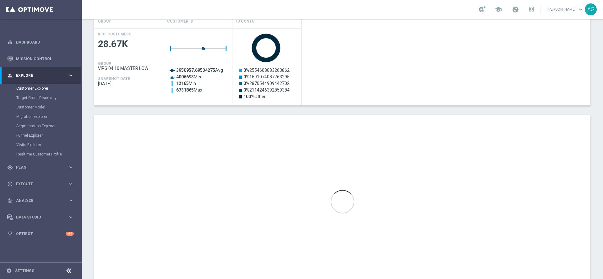
scroll to position [308, 0]
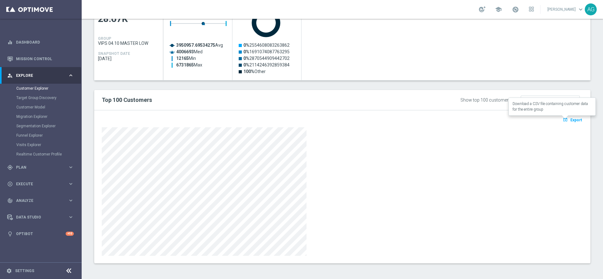
click at [563, 119] on icon "open_in_browser" at bounding box center [566, 119] width 7 height 5
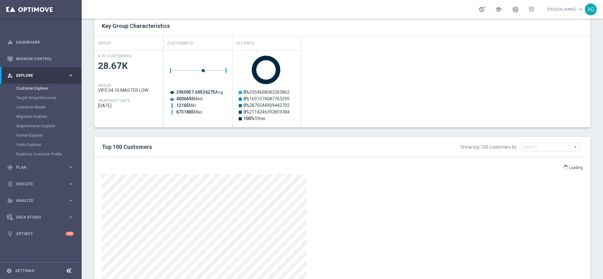
click at [417, 136] on div "playlist_add_check Select Attributes Key Group Characteristics GROUP Customer I…" at bounding box center [342, 159] width 496 height 304
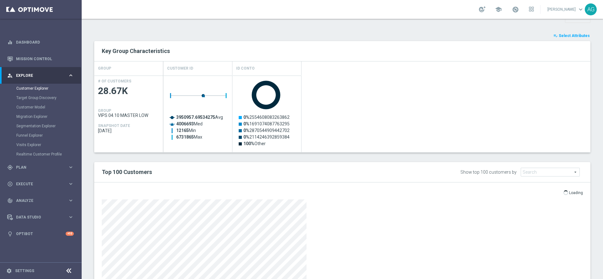
scroll to position [283, 0]
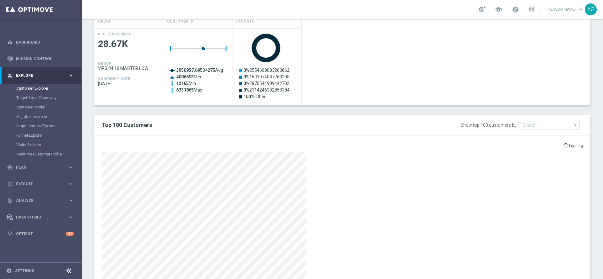
click at [386, 112] on div "playlist_add_check Select Attributes Key Group Characteristics GROUP Customer I…" at bounding box center [342, 137] width 496 height 304
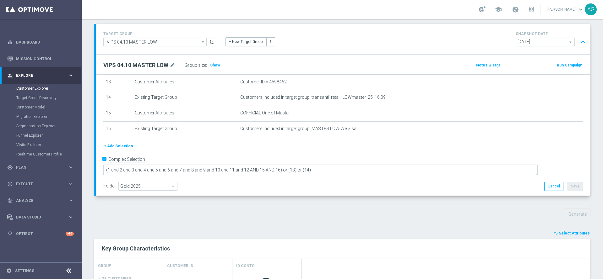
scroll to position [25, 0]
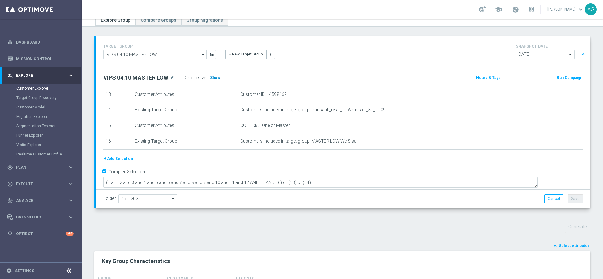
click at [213, 77] on span "Show" at bounding box center [215, 78] width 10 height 4
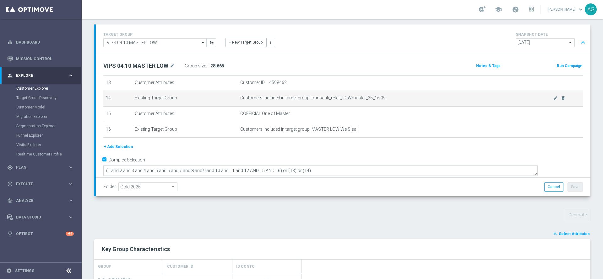
scroll to position [72, 0]
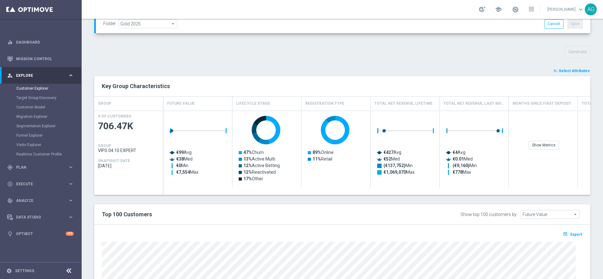
scroll to position [188, 0]
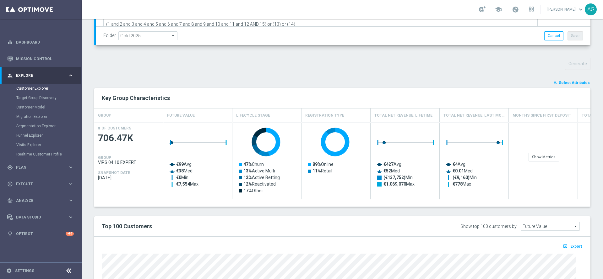
click at [568, 83] on span "Select Attributes" at bounding box center [573, 83] width 31 height 4
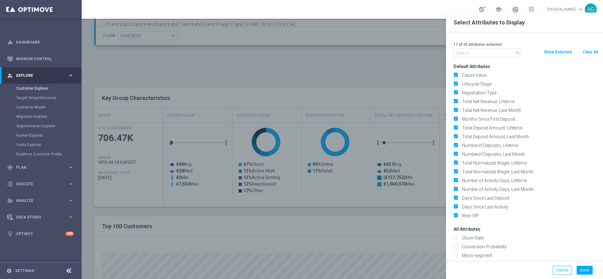
click at [586, 49] on button "Clear All" at bounding box center [590, 52] width 17 height 7
checkbox input "false"
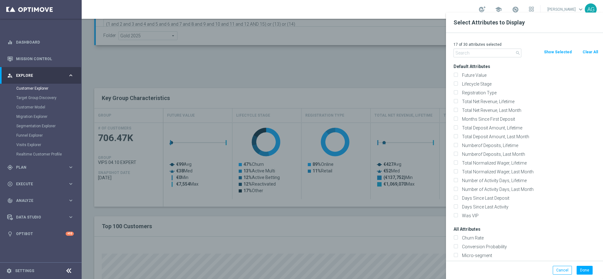
checkbox input "false"
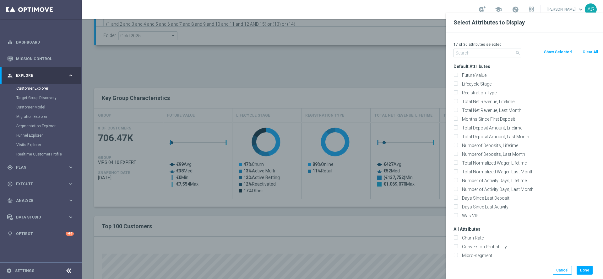
checkbox input "false"
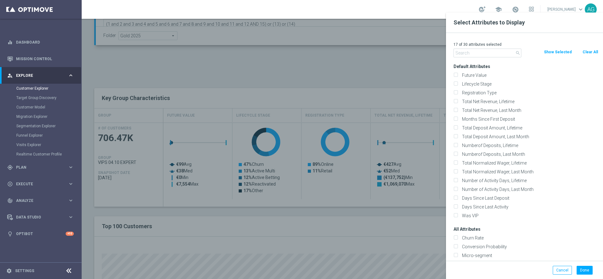
checkbox input "false"
click at [479, 53] on input "text" at bounding box center [487, 53] width 68 height 9
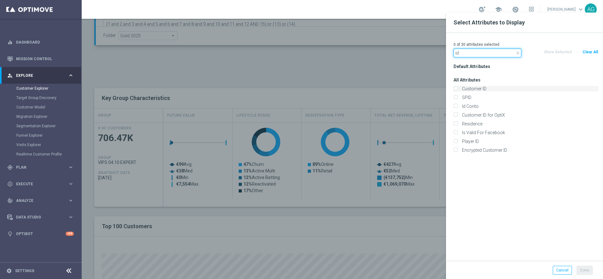
type input "id"
click at [455, 88] on input "Customer ID" at bounding box center [455, 90] width 4 height 4
checkbox input "true"
click at [460, 104] on label "Id Conto" at bounding box center [529, 107] width 138 height 6
click at [457, 105] on input "Id Conto" at bounding box center [455, 107] width 4 height 4
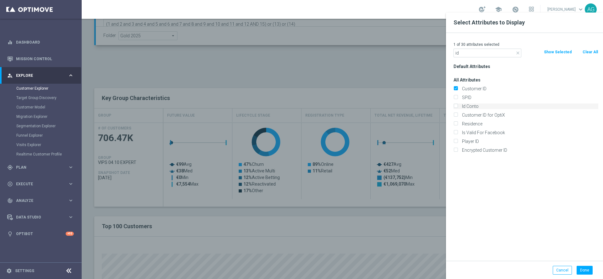
checkbox input "true"
click at [583, 272] on button "Done" at bounding box center [584, 270] width 16 height 9
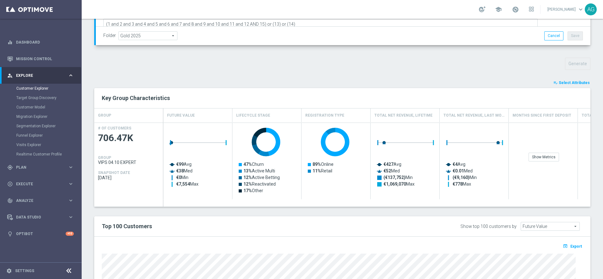
type input "Search"
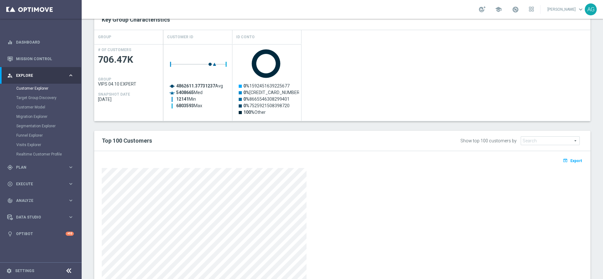
scroll to position [308, 0]
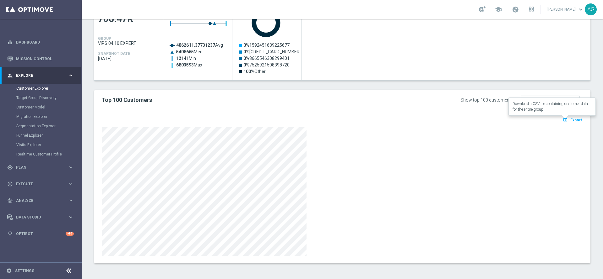
click at [563, 119] on icon "open_in_browser" at bounding box center [566, 119] width 7 height 5
click at [437, 225] on div at bounding box center [342, 191] width 481 height 129
click at [563, 121] on icon "open_in_browser" at bounding box center [566, 119] width 7 height 5
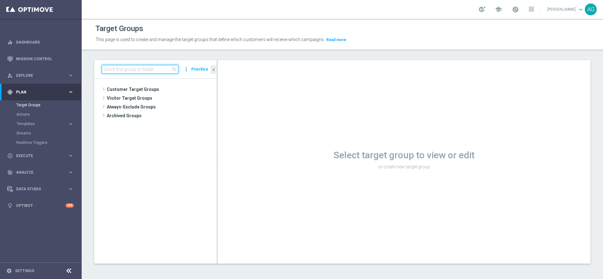
click at [159, 70] on input at bounding box center [140, 69] width 77 height 9
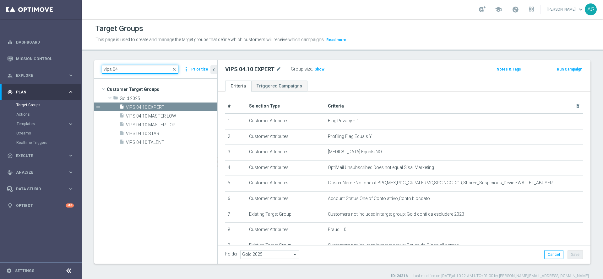
type input "vips 04"
click at [170, 152] on tree-viewport "Customer Target Groups library_add create_new_folder folder" at bounding box center [155, 171] width 122 height 185
click at [153, 107] on span "VIPS 04.10 EXPERT" at bounding box center [164, 107] width 76 height 5
click at [153, 119] on div "insert_drive_file VIPS 04.10 MASTER LOW" at bounding box center [160, 115] width 82 height 9
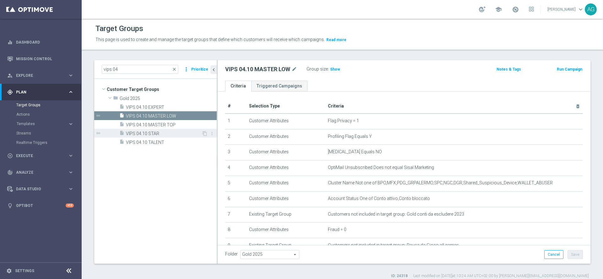
click at [153, 129] on div "insert_drive_file VIPS 04.10 STAR" at bounding box center [160, 133] width 82 height 9
type textarea "(1 and 2 and 3 and 4 and 5 and 6 and 7 and 8 and 9 and 10 and 11 and 12 AND 15)…"
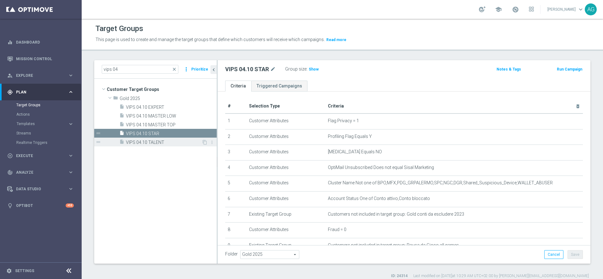
click at [157, 138] on div "insert_drive_file VIPS 04.10 TALENT" at bounding box center [160, 142] width 82 height 9
